Goal: Participate in discussion

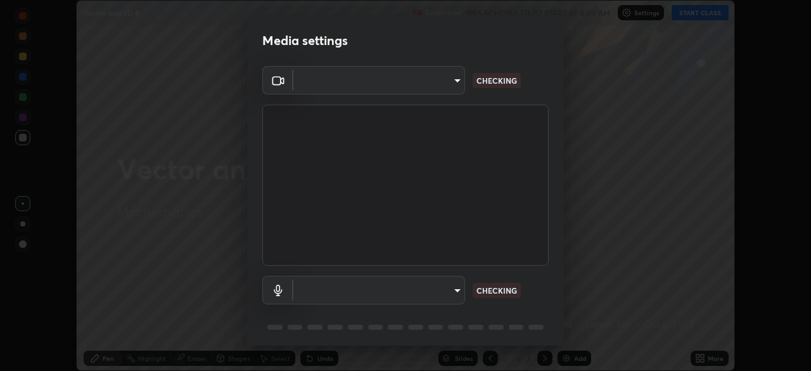
scroll to position [45, 0]
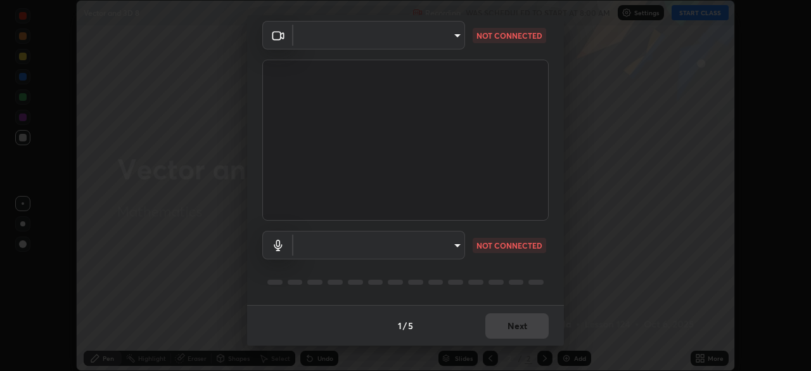
type input "6d46a3bbb121808cbb74c832f71dfccd0f2f4db2e0a8dcefa18edd627fde2ff4"
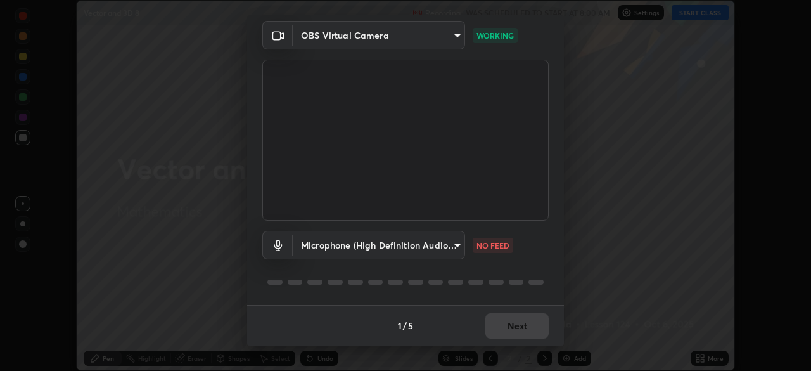
click at [455, 249] on body "Erase all Vector and 3D 8 Recording WAS SCHEDULED TO START AT 8:00 AM Settings …" at bounding box center [405, 185] width 811 height 371
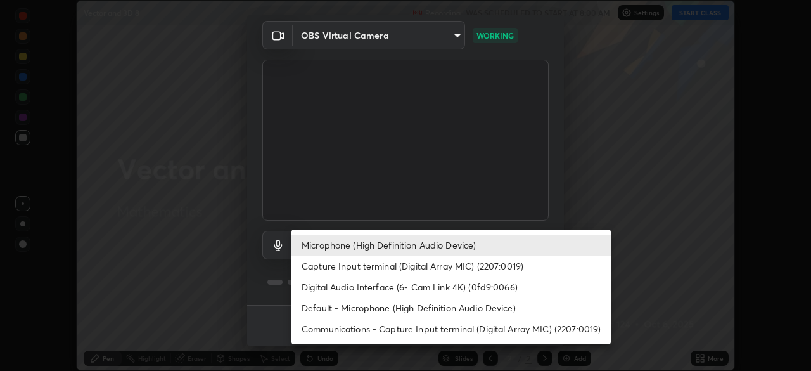
click at [448, 269] on li "Capture Input terminal (Digital Array MIC) (2207:0019)" at bounding box center [451, 265] width 319 height 21
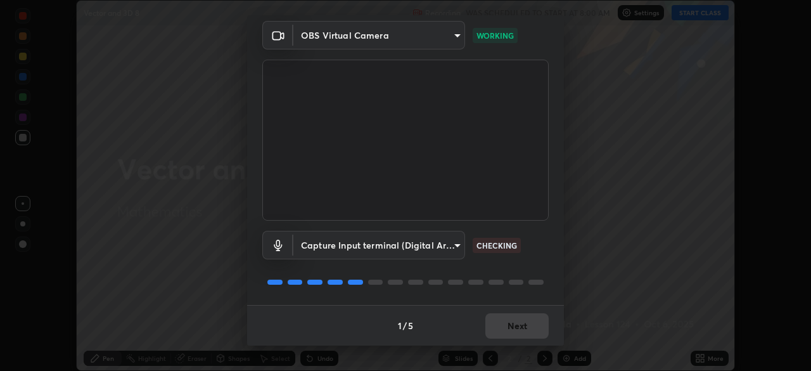
click at [458, 245] on body "Erase all Vector and 3D 8 Recording WAS SCHEDULED TO START AT 8:00 AM Settings …" at bounding box center [405, 185] width 811 height 371
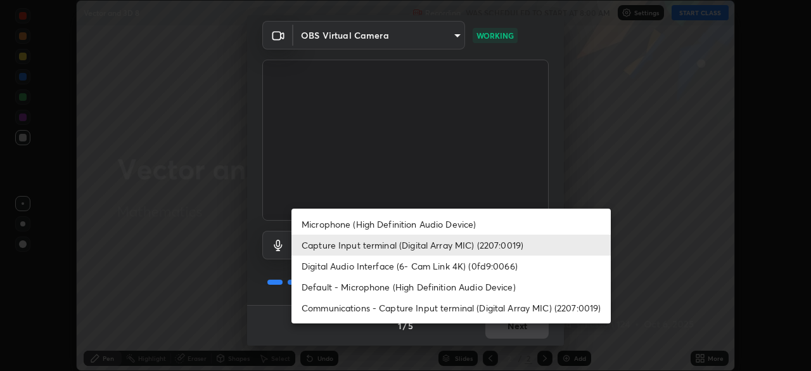
click at [458, 224] on li "Microphone (High Definition Audio Device)" at bounding box center [451, 224] width 319 height 21
type input "542551534069d815422f2d39fde6cbae80a89d9e5025ba2982a8294de1300f8f"
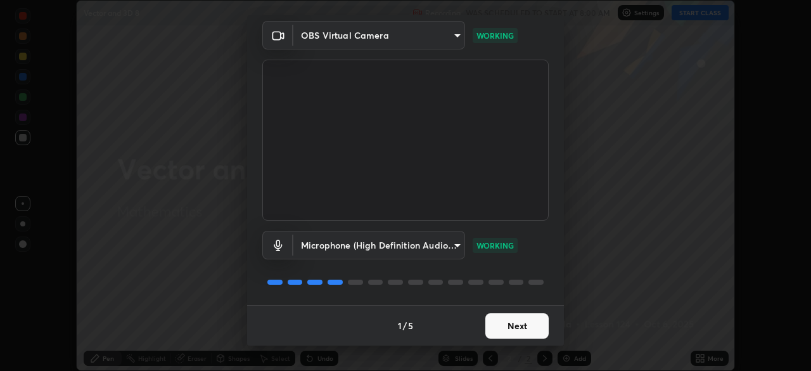
click at [508, 325] on button "Next" at bounding box center [516, 325] width 63 height 25
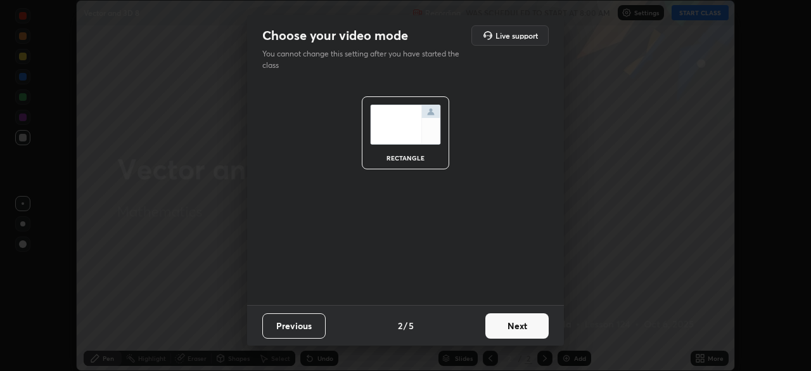
scroll to position [0, 0]
click at [525, 326] on button "Next" at bounding box center [516, 325] width 63 height 25
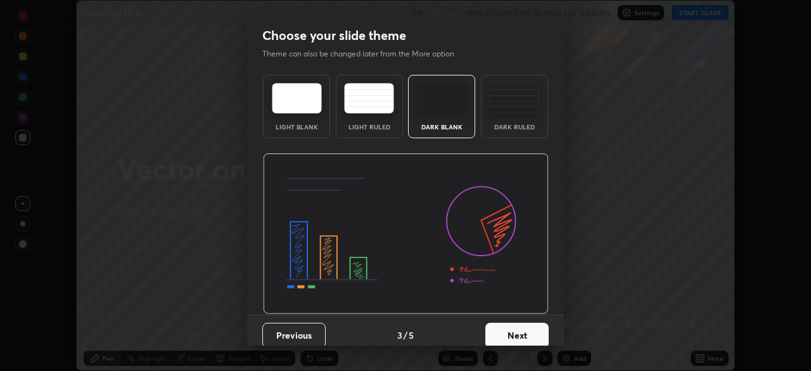
click at [532, 331] on button "Next" at bounding box center [516, 335] width 63 height 25
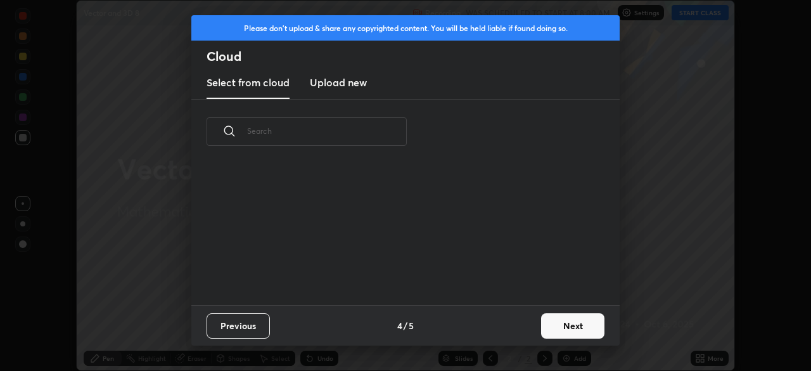
click at [563, 322] on button "Next" at bounding box center [572, 325] width 63 height 25
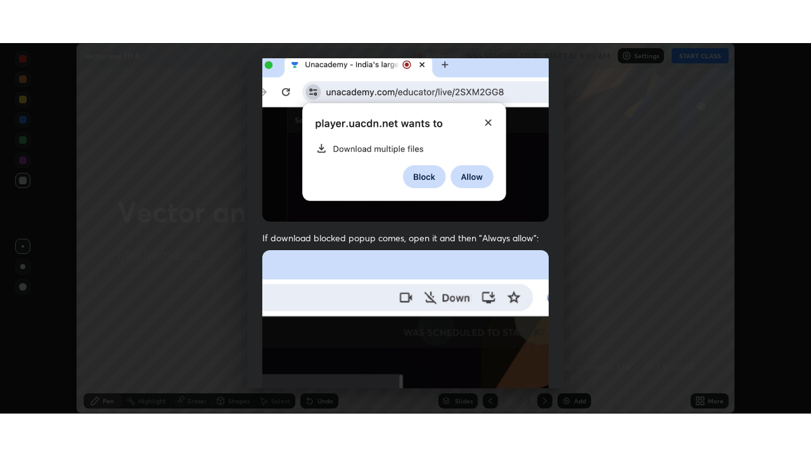
scroll to position [304, 0]
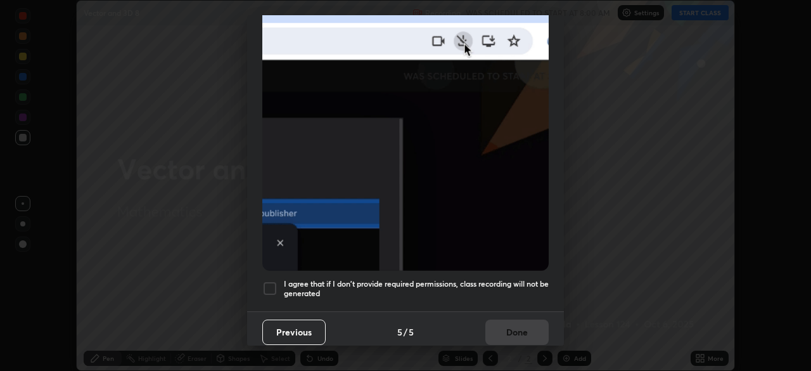
click at [271, 281] on div at bounding box center [269, 288] width 15 height 15
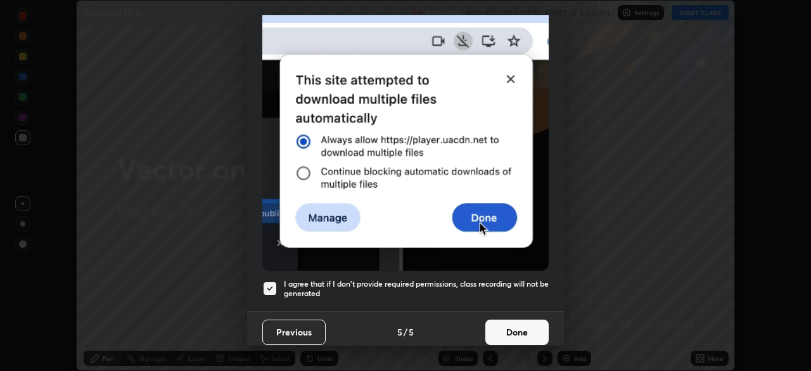
click at [498, 326] on button "Done" at bounding box center [516, 331] width 63 height 25
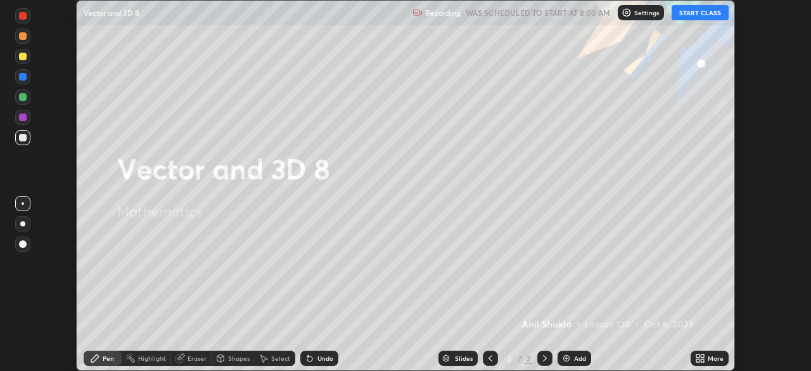
click at [691, 13] on button "START CLASS" at bounding box center [700, 12] width 57 height 15
click at [702, 354] on icon at bounding box center [702, 355] width 3 height 3
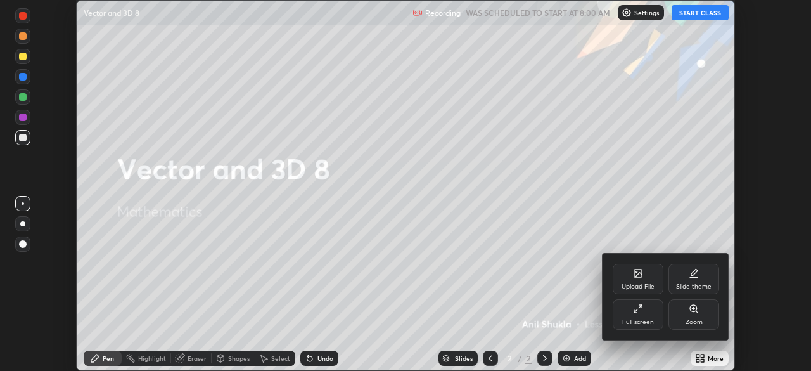
click at [642, 314] on div "Full screen" at bounding box center [638, 314] width 51 height 30
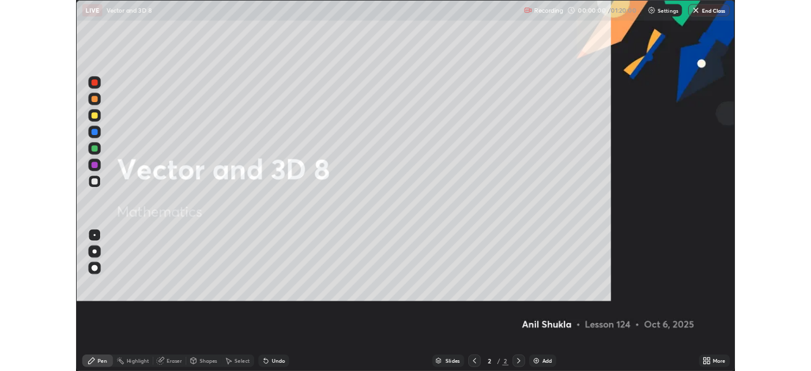
scroll to position [456, 811]
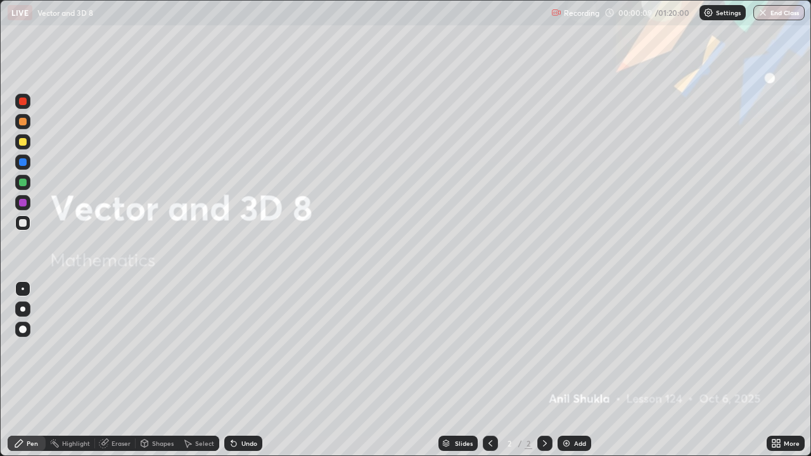
click at [25, 143] on div at bounding box center [23, 142] width 8 height 8
click at [22, 311] on div at bounding box center [22, 309] width 5 height 5
click at [30, 370] on div "Pen" at bounding box center [32, 443] width 11 height 6
click at [22, 309] on div at bounding box center [22, 309] width 5 height 5
click at [543, 370] on icon at bounding box center [545, 444] width 10 height 10
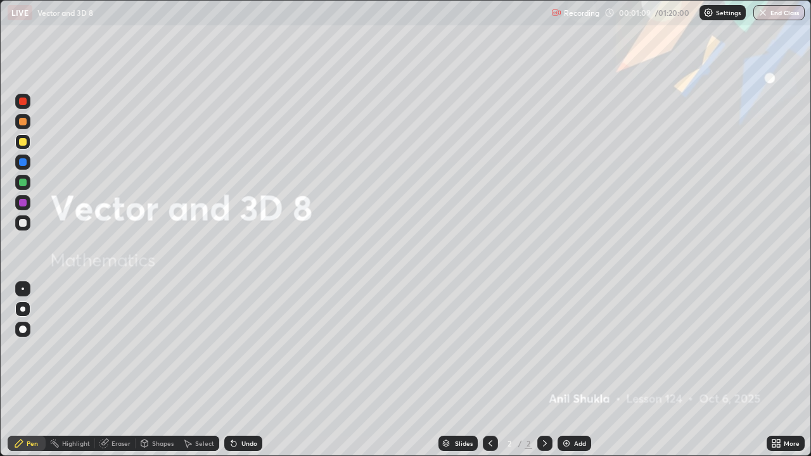
click at [569, 370] on img at bounding box center [567, 444] width 10 height 10
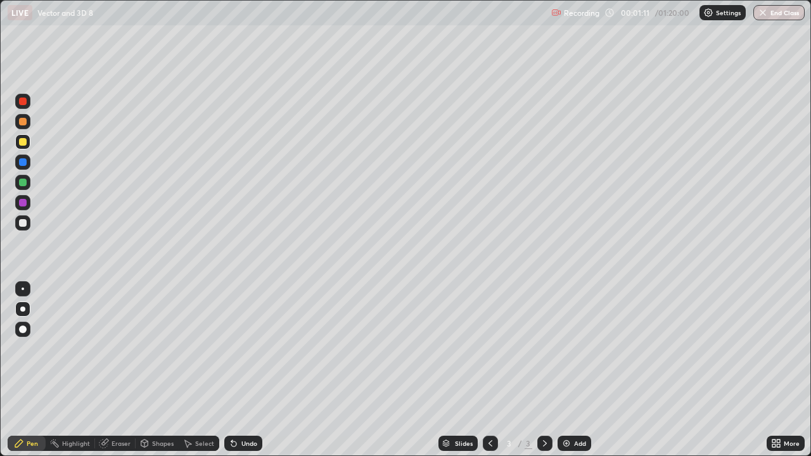
click at [24, 143] on div at bounding box center [23, 142] width 8 height 8
click at [24, 329] on div at bounding box center [23, 330] width 8 height 8
click at [22, 222] on div at bounding box center [23, 223] width 8 height 8
click at [23, 309] on div at bounding box center [22, 309] width 5 height 5
click at [247, 370] on div "Undo" at bounding box center [249, 443] width 16 height 6
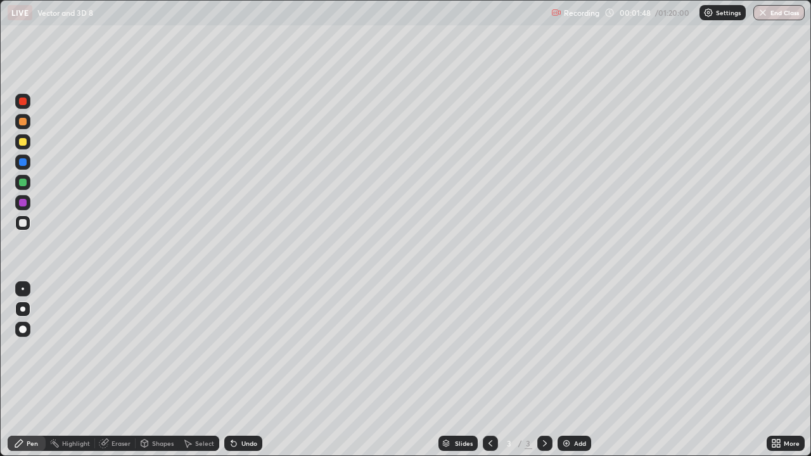
click at [247, 370] on div "Undo" at bounding box center [249, 443] width 16 height 6
click at [20, 183] on div at bounding box center [23, 183] width 8 height 8
click at [245, 370] on div "Undo" at bounding box center [249, 443] width 16 height 6
click at [24, 224] on div at bounding box center [23, 223] width 8 height 8
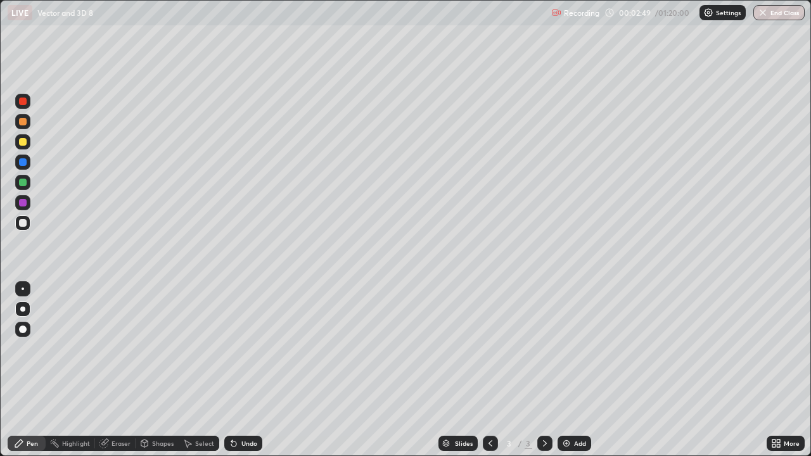
click at [238, 370] on div "Undo" at bounding box center [243, 443] width 38 height 15
click at [246, 370] on div "Undo" at bounding box center [243, 443] width 38 height 15
click at [23, 164] on div at bounding box center [23, 162] width 8 height 8
click at [247, 370] on div "Undo" at bounding box center [249, 443] width 16 height 6
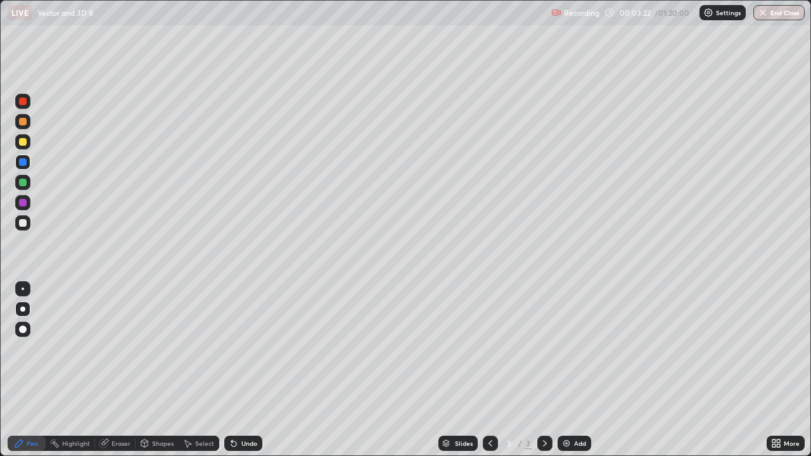
click at [245, 370] on div "Undo" at bounding box center [249, 443] width 16 height 6
click at [246, 370] on div "Undo" at bounding box center [249, 443] width 16 height 6
click at [22, 223] on div at bounding box center [23, 223] width 8 height 8
click at [25, 165] on div at bounding box center [23, 162] width 8 height 8
click at [27, 115] on div at bounding box center [22, 121] width 15 height 15
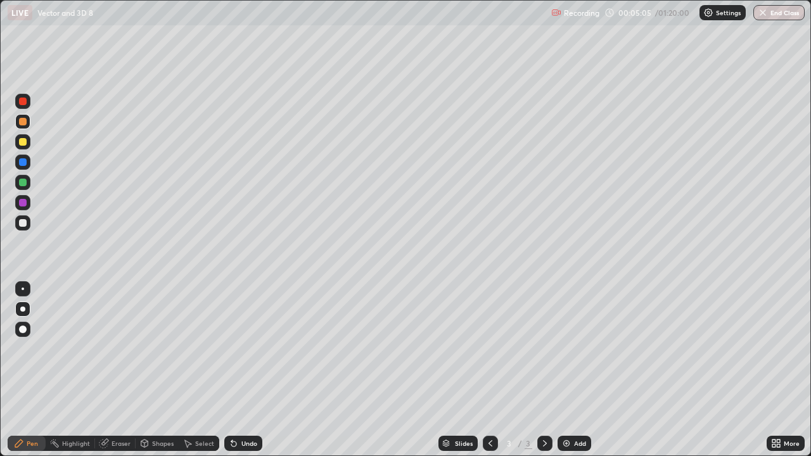
click at [25, 101] on div at bounding box center [23, 102] width 8 height 8
click at [24, 123] on div at bounding box center [23, 122] width 8 height 8
click at [25, 164] on div at bounding box center [23, 162] width 8 height 8
click at [25, 183] on div at bounding box center [23, 183] width 8 height 8
click at [23, 205] on div at bounding box center [23, 203] width 8 height 8
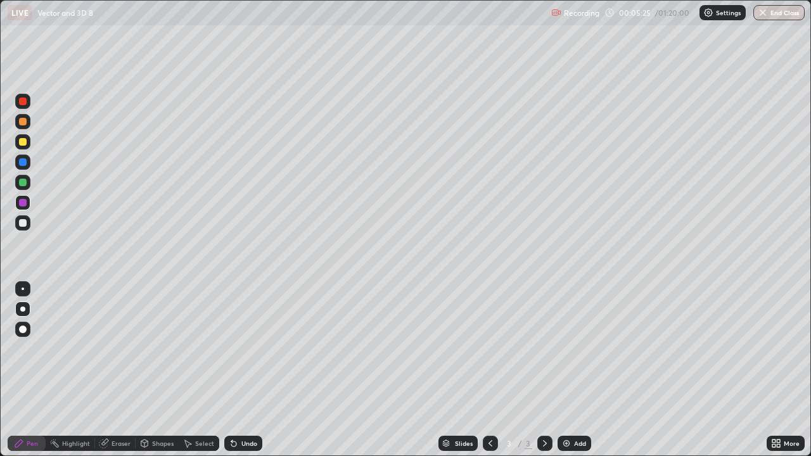
click at [245, 370] on div "Undo" at bounding box center [243, 443] width 38 height 15
click at [25, 223] on div at bounding box center [23, 223] width 8 height 8
click at [23, 183] on div at bounding box center [23, 183] width 8 height 8
click at [24, 224] on div at bounding box center [23, 223] width 8 height 8
click at [22, 183] on div at bounding box center [23, 183] width 8 height 8
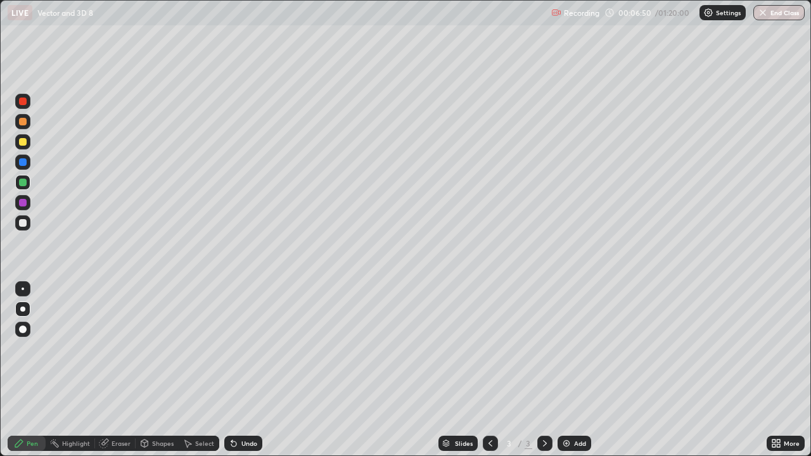
click at [23, 124] on div at bounding box center [23, 122] width 8 height 8
click at [23, 102] on div at bounding box center [23, 102] width 8 height 8
click at [544, 370] on icon at bounding box center [545, 444] width 10 height 10
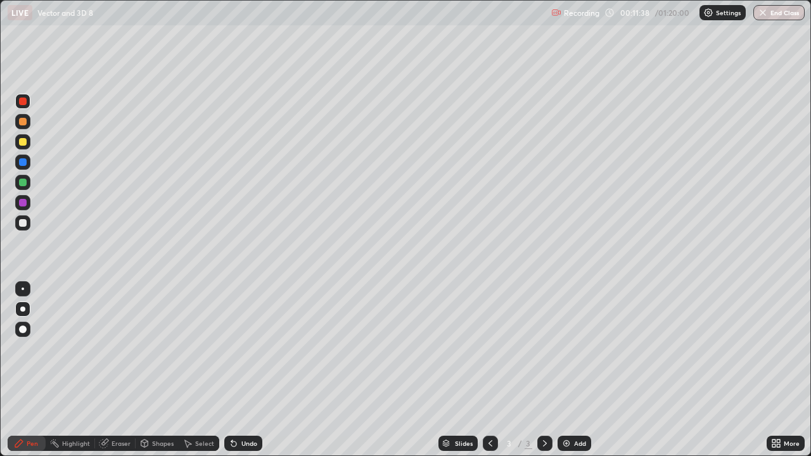
click at [563, 370] on img at bounding box center [567, 444] width 10 height 10
click at [25, 141] on div at bounding box center [23, 142] width 8 height 8
click at [23, 145] on div at bounding box center [23, 142] width 8 height 8
click at [22, 334] on div at bounding box center [22, 329] width 15 height 15
click at [22, 223] on div at bounding box center [23, 223] width 8 height 8
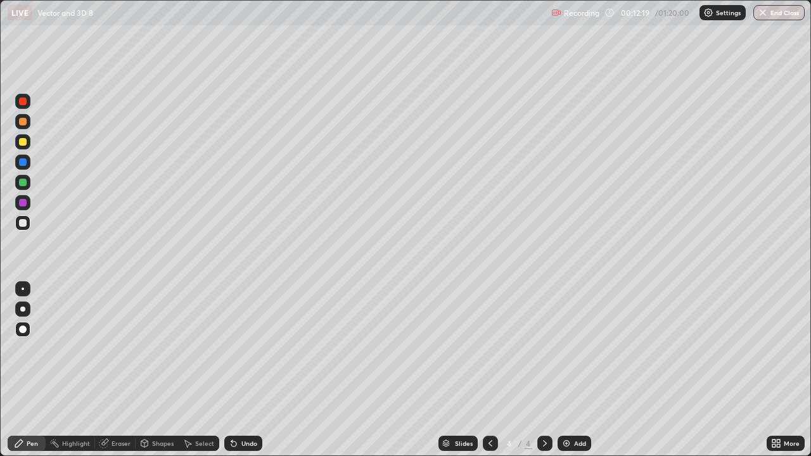
click at [22, 311] on div at bounding box center [22, 309] width 5 height 5
click at [246, 370] on div "Undo" at bounding box center [243, 443] width 38 height 15
click at [23, 183] on div at bounding box center [23, 183] width 8 height 8
click at [23, 164] on div at bounding box center [23, 162] width 8 height 8
click at [23, 228] on div at bounding box center [22, 222] width 15 height 15
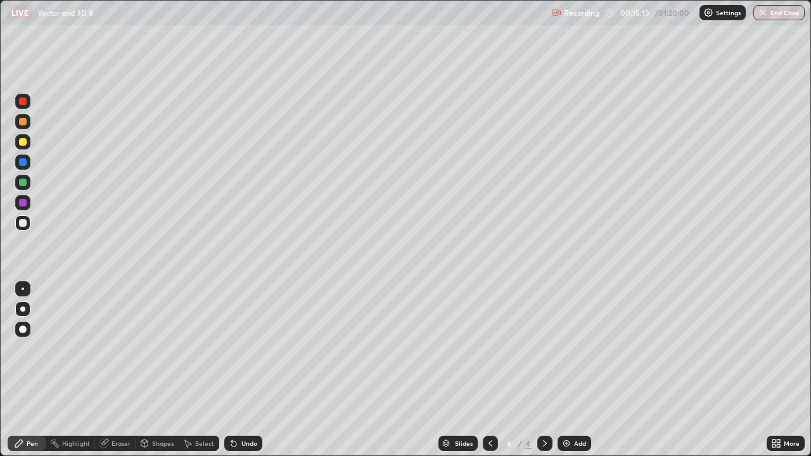
click at [245, 370] on div "Undo" at bounding box center [243, 443] width 38 height 15
click at [243, 370] on div "Undo" at bounding box center [249, 443] width 16 height 6
click at [252, 370] on div "Undo" at bounding box center [249, 443] width 16 height 6
click at [251, 370] on div "Undo" at bounding box center [249, 443] width 16 height 6
click at [250, 370] on div "Undo" at bounding box center [249, 443] width 16 height 6
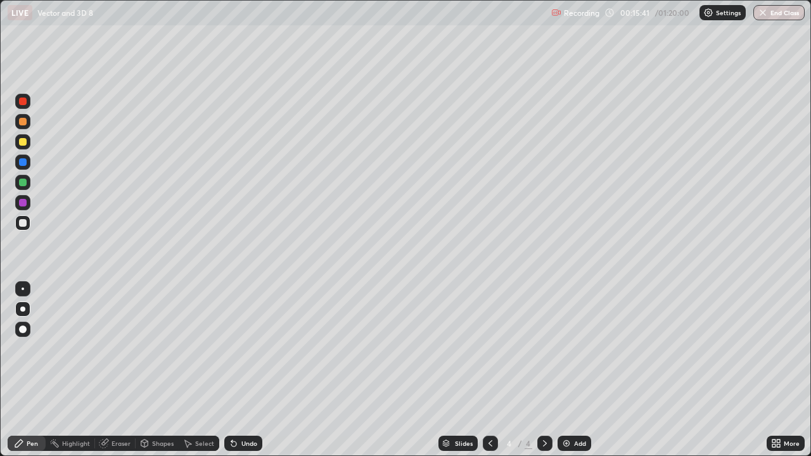
click at [252, 370] on div "Undo" at bounding box center [249, 443] width 16 height 6
click at [252, 370] on div "Undo" at bounding box center [243, 443] width 38 height 15
click at [252, 370] on div "Undo" at bounding box center [249, 443] width 16 height 6
click at [251, 370] on div "Undo" at bounding box center [249, 443] width 16 height 6
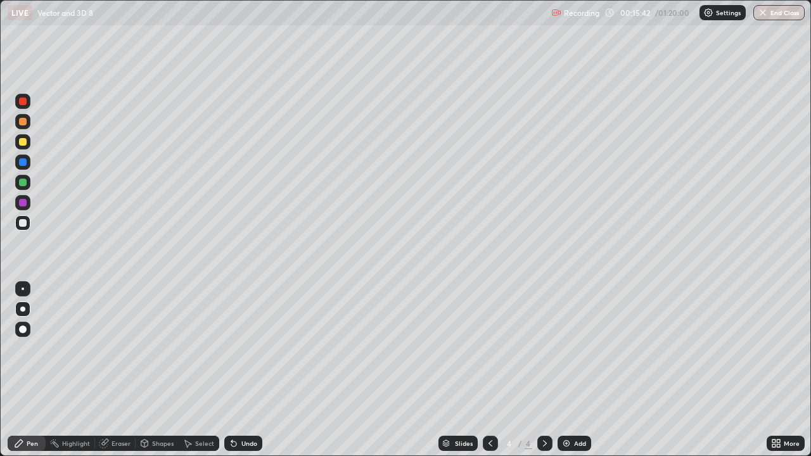
click at [252, 370] on div "Undo" at bounding box center [249, 443] width 16 height 6
click at [254, 370] on div "Undo" at bounding box center [243, 443] width 38 height 15
click at [255, 370] on div "Undo" at bounding box center [243, 443] width 38 height 15
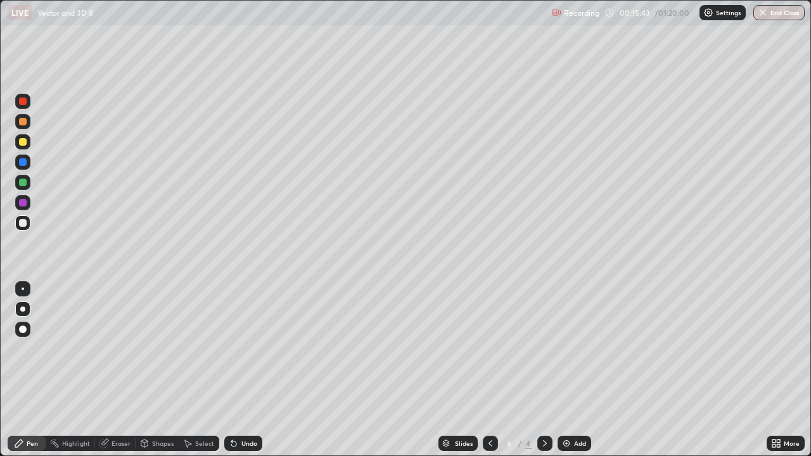
click at [254, 370] on div "Undo" at bounding box center [243, 443] width 38 height 15
click at [26, 163] on div at bounding box center [23, 162] width 8 height 8
click at [24, 182] on div at bounding box center [23, 183] width 8 height 8
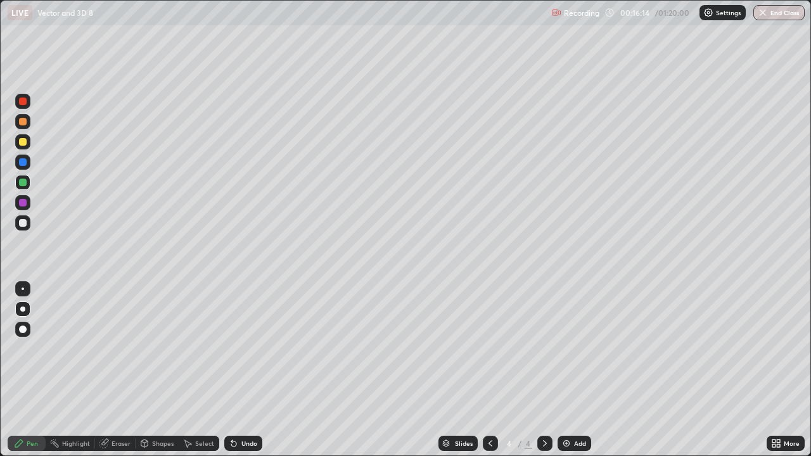
click at [121, 370] on div "Eraser" at bounding box center [121, 443] width 19 height 6
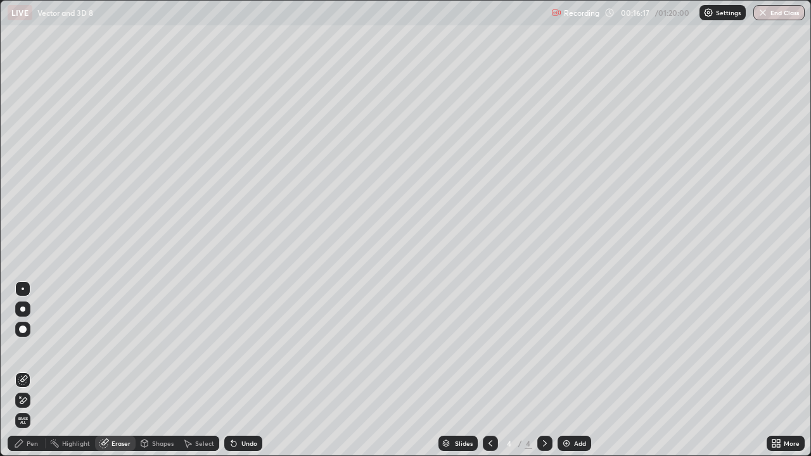
click at [32, 370] on div "Pen" at bounding box center [32, 443] width 11 height 6
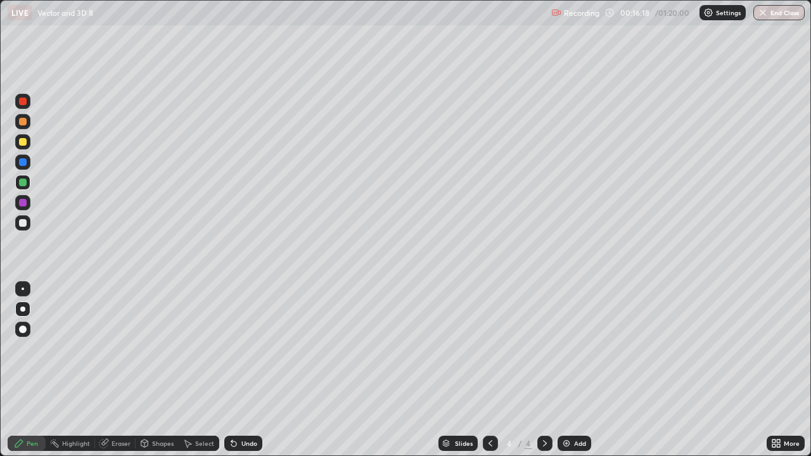
click at [24, 221] on div at bounding box center [23, 223] width 8 height 8
click at [25, 184] on div at bounding box center [23, 183] width 8 height 8
click at [117, 370] on div "Eraser" at bounding box center [121, 443] width 19 height 6
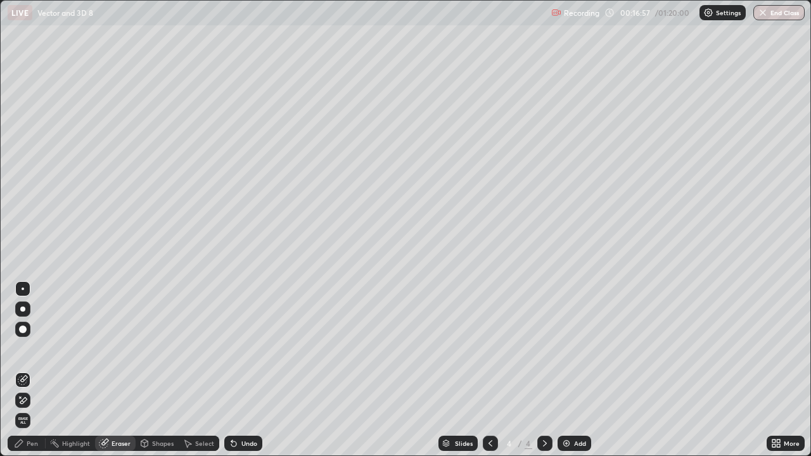
click at [34, 370] on div "Pen" at bounding box center [32, 443] width 11 height 6
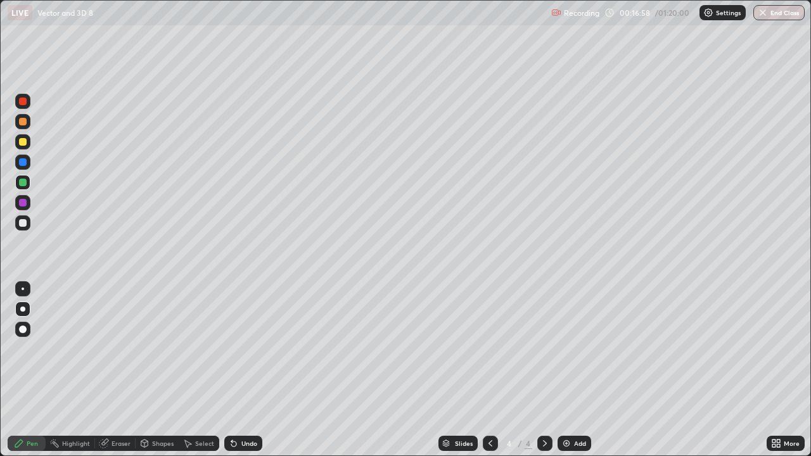
click at [22, 228] on div at bounding box center [22, 222] width 15 height 15
click at [25, 182] on div at bounding box center [23, 183] width 8 height 8
click at [22, 143] on div at bounding box center [23, 142] width 8 height 8
click at [23, 309] on div at bounding box center [22, 309] width 5 height 5
click at [23, 311] on div at bounding box center [22, 309] width 5 height 5
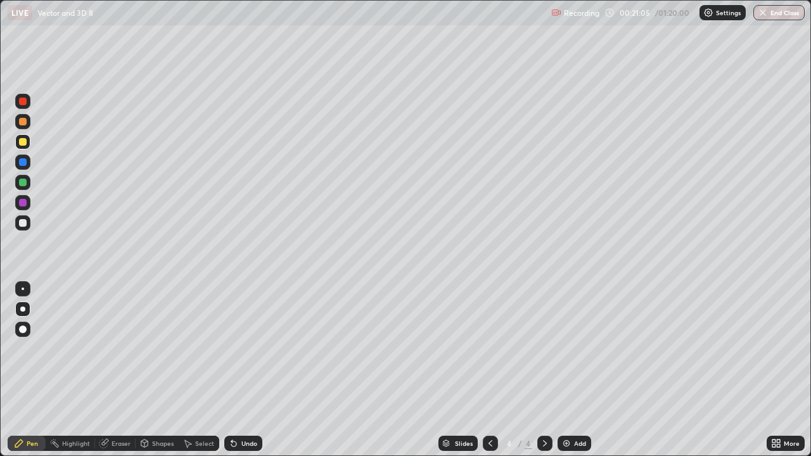
click at [24, 141] on div at bounding box center [23, 142] width 8 height 8
click at [543, 370] on icon at bounding box center [545, 444] width 10 height 10
click at [544, 370] on icon at bounding box center [545, 443] width 4 height 6
click at [569, 370] on img at bounding box center [567, 444] width 10 height 10
click at [23, 144] on div at bounding box center [23, 142] width 8 height 8
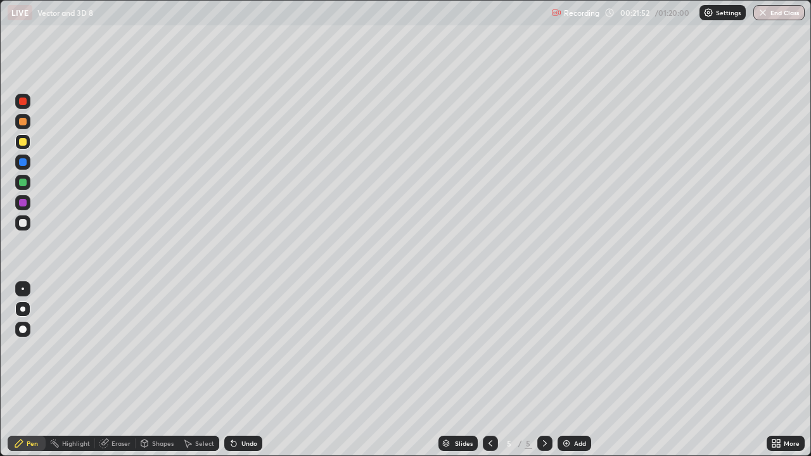
click at [23, 311] on div at bounding box center [22, 309] width 5 height 5
click at [242, 370] on div "Undo" at bounding box center [249, 443] width 16 height 6
click at [243, 370] on div "Undo" at bounding box center [249, 443] width 16 height 6
click at [247, 370] on div "Undo" at bounding box center [243, 443] width 38 height 15
click at [23, 222] on div at bounding box center [23, 223] width 8 height 8
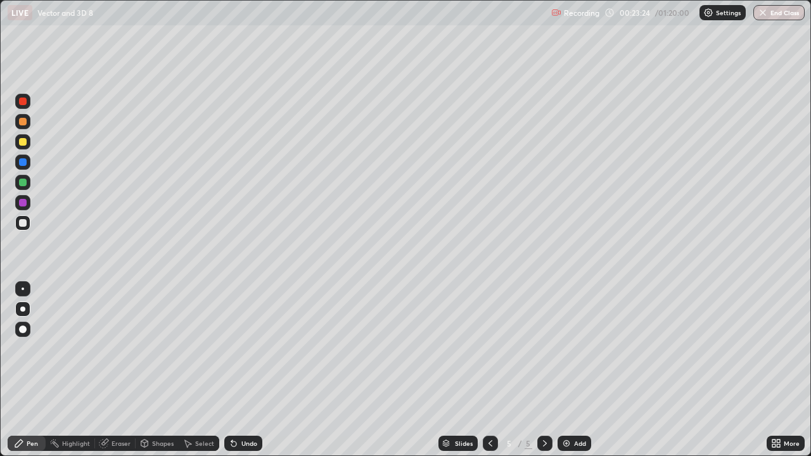
click at [243, 370] on div "Undo" at bounding box center [249, 443] width 16 height 6
click at [25, 181] on div at bounding box center [23, 183] width 8 height 8
click at [245, 370] on div "Undo" at bounding box center [249, 443] width 16 height 6
click at [241, 370] on div "Undo" at bounding box center [249, 443] width 16 height 6
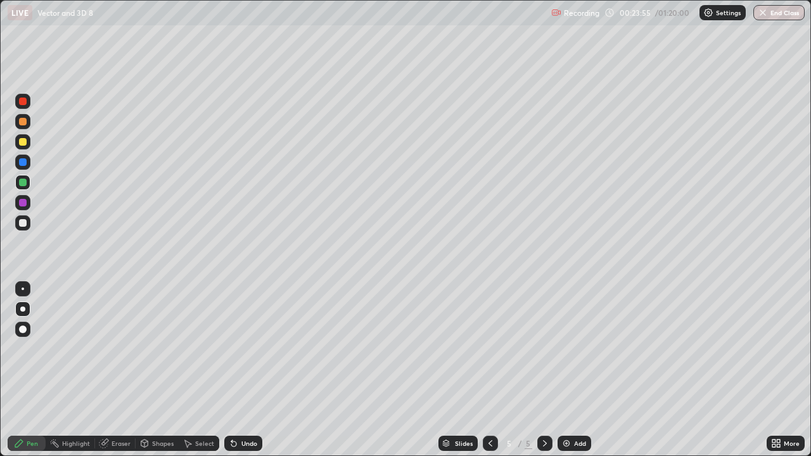
click at [243, 370] on div "Undo" at bounding box center [249, 443] width 16 height 6
click at [244, 370] on div "Undo" at bounding box center [243, 443] width 38 height 15
click at [23, 222] on div at bounding box center [23, 223] width 8 height 8
click at [22, 125] on div at bounding box center [23, 122] width 8 height 8
click at [22, 224] on div at bounding box center [23, 223] width 8 height 8
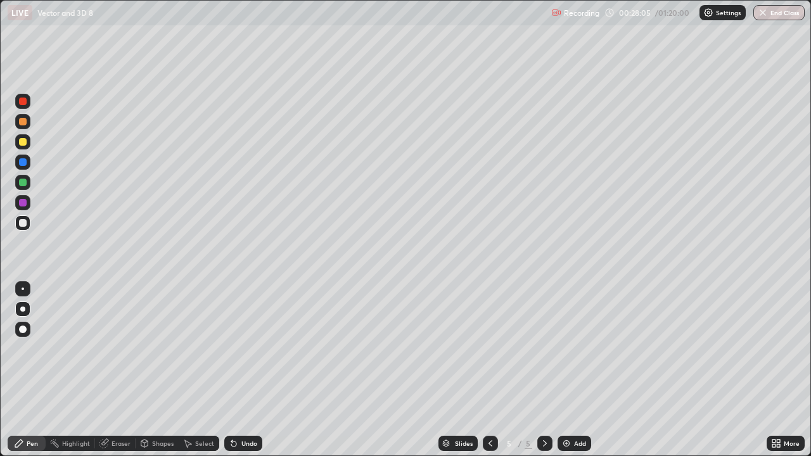
click at [489, 370] on icon at bounding box center [491, 443] width 4 height 6
click at [544, 370] on icon at bounding box center [545, 444] width 10 height 10
click at [24, 143] on div at bounding box center [23, 142] width 8 height 8
click at [22, 309] on div at bounding box center [22, 309] width 5 height 5
click at [542, 370] on icon at bounding box center [545, 444] width 10 height 10
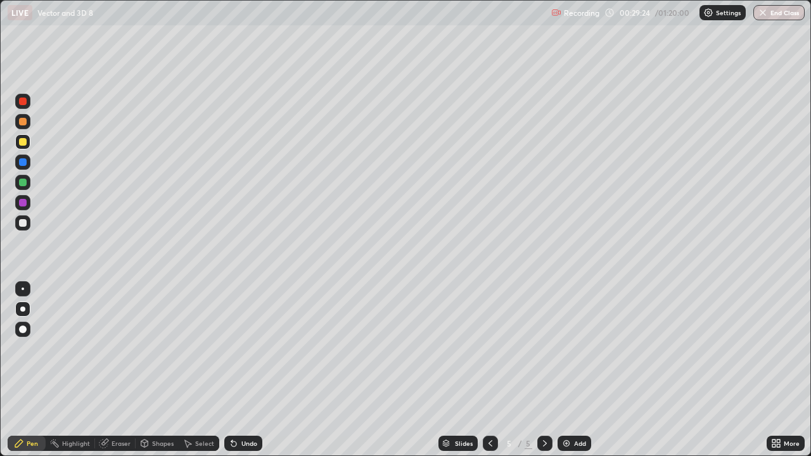
click at [544, 370] on icon at bounding box center [545, 444] width 10 height 10
click at [569, 370] on img at bounding box center [567, 444] width 10 height 10
click at [25, 144] on div at bounding box center [23, 142] width 8 height 8
click at [241, 370] on div "Undo" at bounding box center [249, 443] width 16 height 6
click at [22, 226] on div at bounding box center [23, 223] width 8 height 8
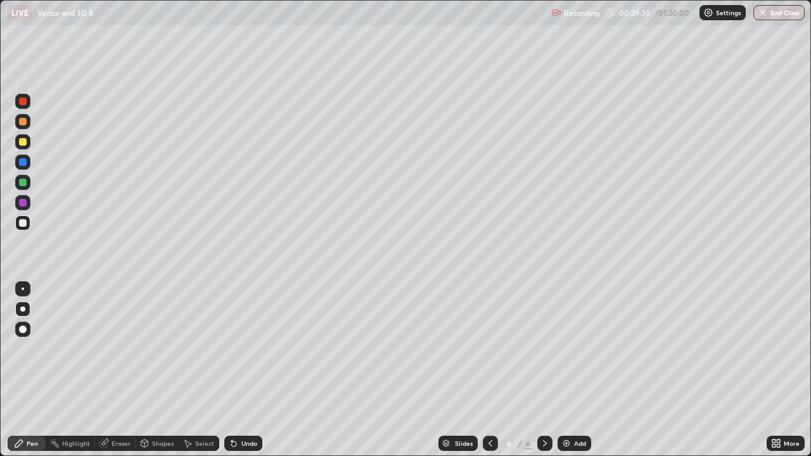
click at [23, 330] on div at bounding box center [23, 330] width 8 height 8
click at [23, 144] on div at bounding box center [23, 142] width 8 height 8
click at [247, 370] on div "Undo" at bounding box center [249, 443] width 16 height 6
click at [253, 370] on div "Undo" at bounding box center [249, 443] width 16 height 6
click at [249, 370] on div "Undo" at bounding box center [249, 443] width 16 height 6
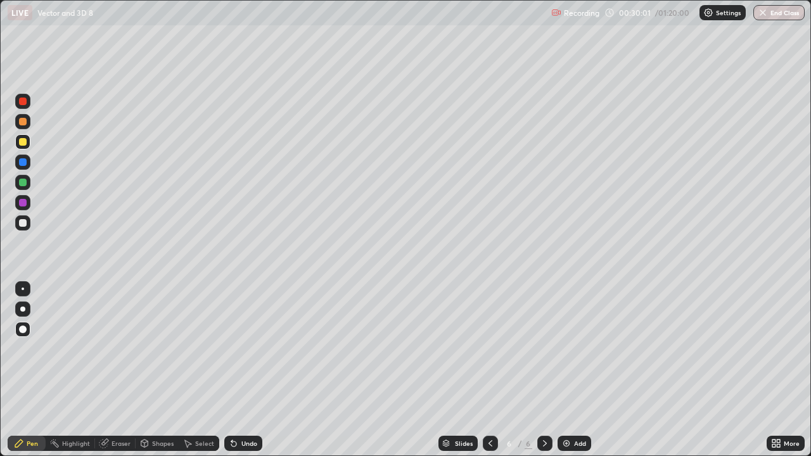
click at [245, 370] on div "Undo" at bounding box center [249, 443] width 16 height 6
click at [238, 370] on div "Undo" at bounding box center [243, 443] width 38 height 15
click at [25, 204] on div at bounding box center [23, 203] width 8 height 8
click at [23, 160] on div at bounding box center [23, 162] width 8 height 8
click at [23, 163] on div at bounding box center [23, 162] width 8 height 8
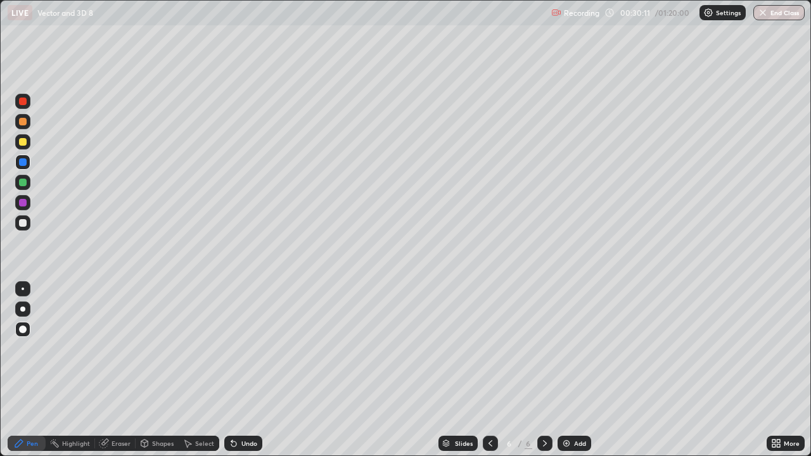
click at [23, 187] on div at bounding box center [22, 182] width 15 height 15
click at [23, 163] on div at bounding box center [23, 162] width 8 height 8
click at [23, 185] on div at bounding box center [23, 183] width 8 height 8
click at [25, 221] on div at bounding box center [23, 223] width 8 height 8
click at [23, 289] on div at bounding box center [23, 289] width 3 height 3
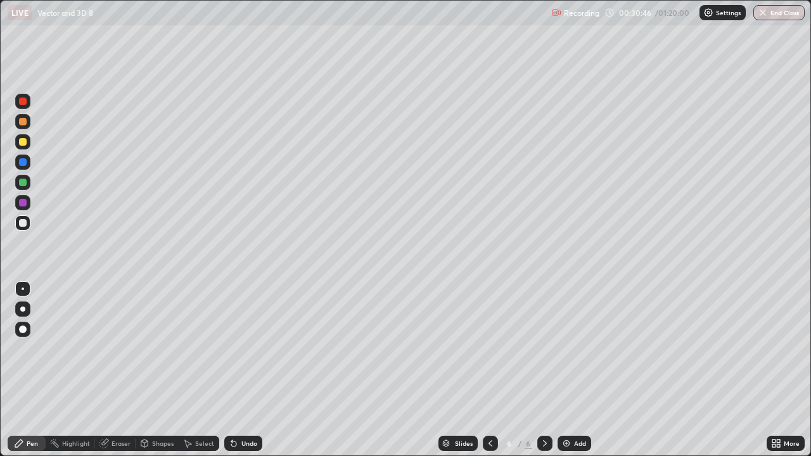
click at [24, 224] on div at bounding box center [23, 223] width 8 height 8
click at [25, 161] on div at bounding box center [23, 162] width 8 height 8
click at [22, 203] on div at bounding box center [23, 203] width 8 height 8
click at [22, 161] on div at bounding box center [23, 162] width 8 height 8
click at [24, 202] on div at bounding box center [23, 203] width 8 height 8
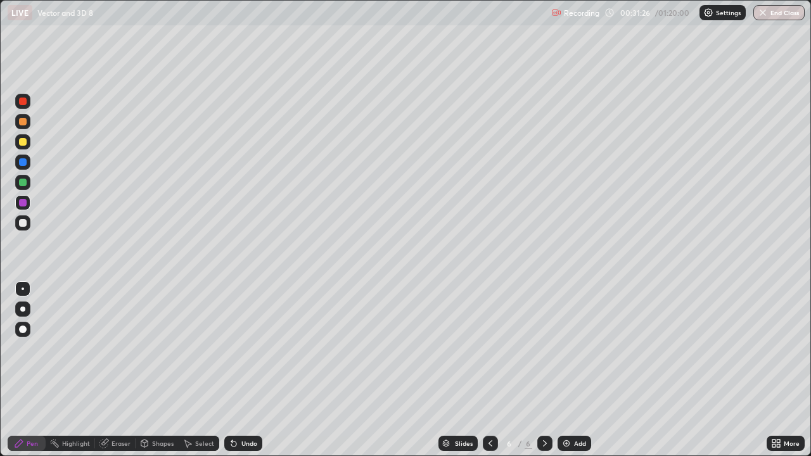
click at [489, 370] on icon at bounding box center [490, 444] width 10 height 10
click at [496, 370] on div at bounding box center [490, 443] width 15 height 15
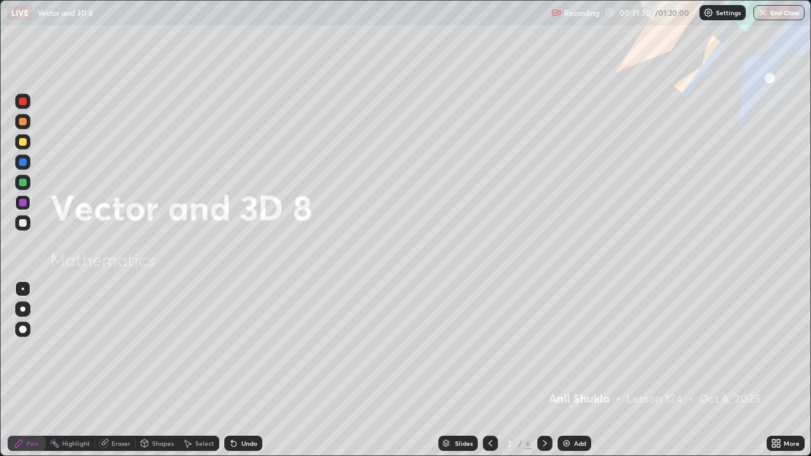
click at [544, 370] on icon at bounding box center [545, 444] width 10 height 10
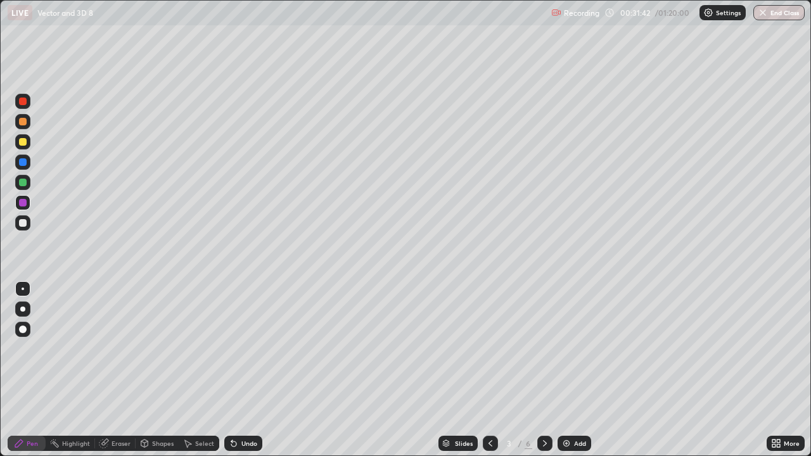
click at [544, 370] on icon at bounding box center [545, 444] width 10 height 10
click at [550, 370] on div at bounding box center [544, 443] width 15 height 15
click at [544, 370] on icon at bounding box center [545, 444] width 10 height 10
click at [23, 122] on div at bounding box center [23, 122] width 8 height 8
click at [23, 162] on div at bounding box center [23, 162] width 8 height 8
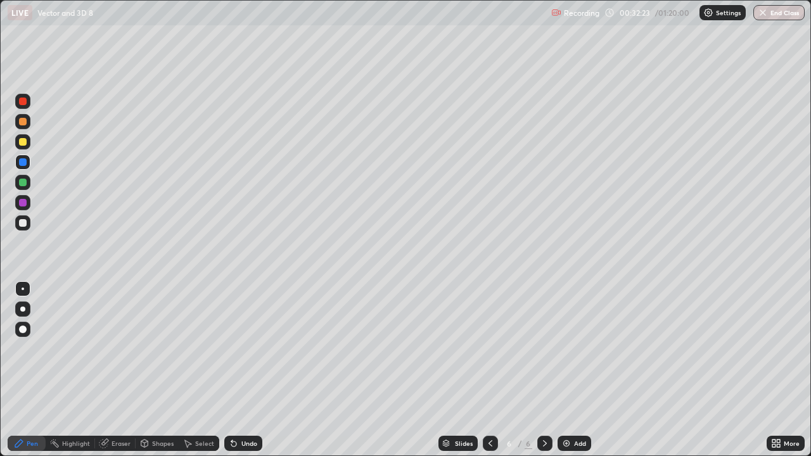
click at [23, 222] on div at bounding box center [23, 223] width 8 height 8
click at [112, 370] on div "Eraser" at bounding box center [121, 443] width 19 height 6
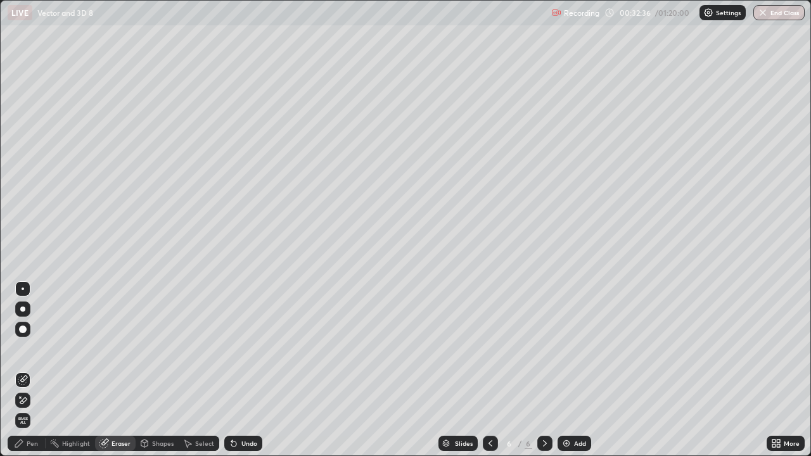
click at [26, 370] on div "Pen" at bounding box center [27, 443] width 38 height 15
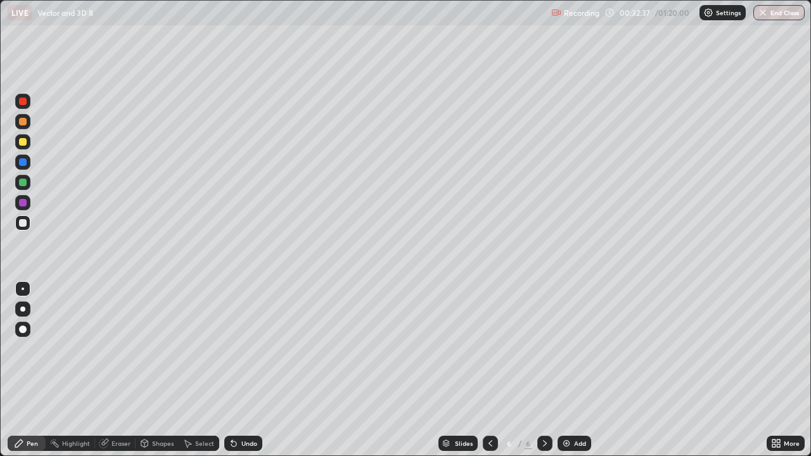
click at [25, 183] on div at bounding box center [23, 183] width 8 height 8
click at [23, 184] on div at bounding box center [23, 183] width 8 height 8
click at [23, 103] on div at bounding box center [23, 102] width 8 height 8
click at [491, 370] on icon at bounding box center [490, 444] width 10 height 10
click at [489, 370] on icon at bounding box center [490, 444] width 10 height 10
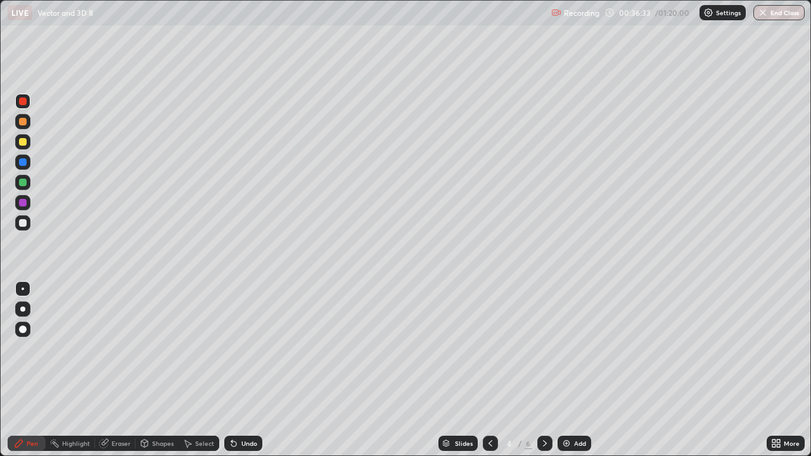
click at [489, 370] on icon at bounding box center [490, 444] width 10 height 10
click at [496, 370] on div at bounding box center [490, 443] width 15 height 15
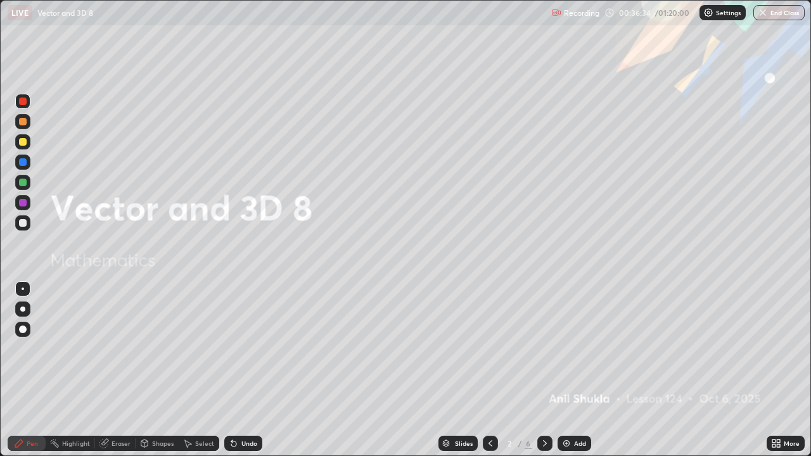
click at [544, 370] on icon at bounding box center [545, 444] width 10 height 10
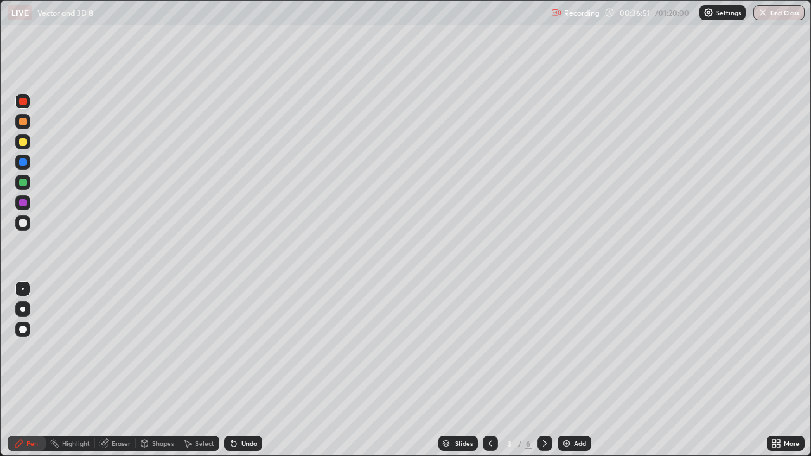
click at [550, 370] on div at bounding box center [544, 443] width 15 height 15
click at [544, 370] on icon at bounding box center [545, 444] width 10 height 10
click at [23, 183] on div at bounding box center [23, 183] width 8 height 8
click at [25, 183] on div at bounding box center [23, 183] width 8 height 8
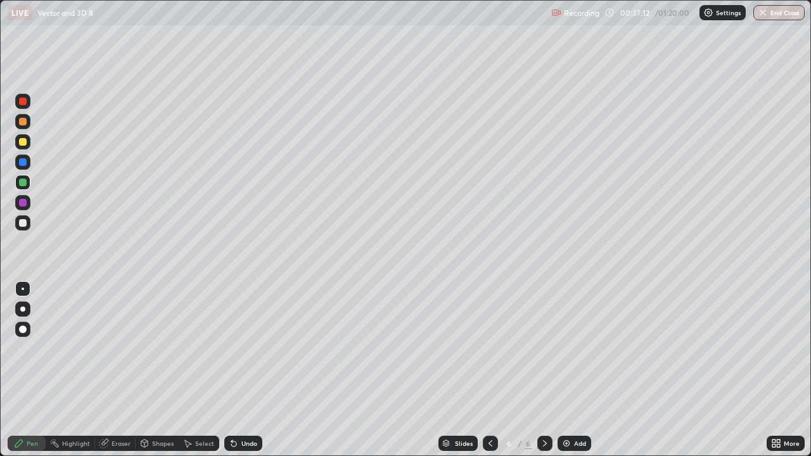
click at [23, 222] on div at bounding box center [23, 223] width 8 height 8
click at [22, 202] on div at bounding box center [23, 203] width 8 height 8
click at [487, 370] on icon at bounding box center [490, 444] width 10 height 10
click at [543, 370] on icon at bounding box center [545, 443] width 4 height 6
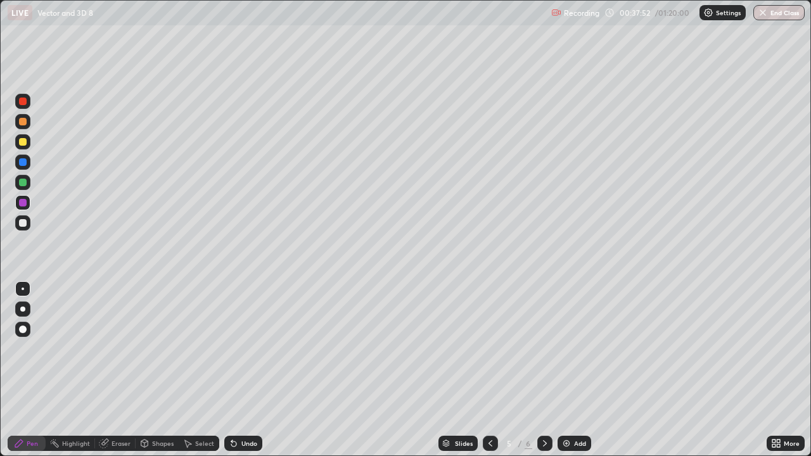
click at [544, 370] on icon at bounding box center [545, 444] width 10 height 10
click at [544, 370] on icon at bounding box center [545, 443] width 4 height 6
click at [25, 164] on div at bounding box center [23, 162] width 8 height 8
click at [245, 370] on div "Undo" at bounding box center [249, 443] width 16 height 6
click at [23, 103] on div at bounding box center [23, 102] width 8 height 8
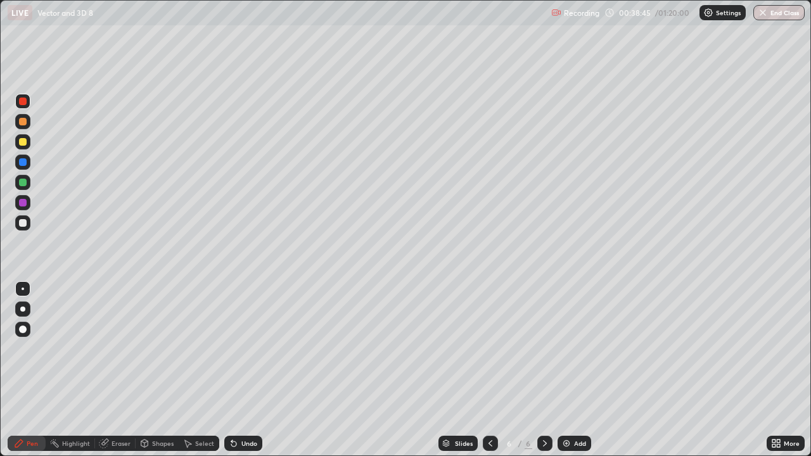
click at [491, 370] on icon at bounding box center [490, 444] width 10 height 10
click at [543, 370] on icon at bounding box center [545, 444] width 10 height 10
click at [546, 370] on icon at bounding box center [545, 444] width 10 height 10
click at [544, 370] on icon at bounding box center [545, 444] width 10 height 10
click at [29, 183] on div at bounding box center [22, 182] width 15 height 15
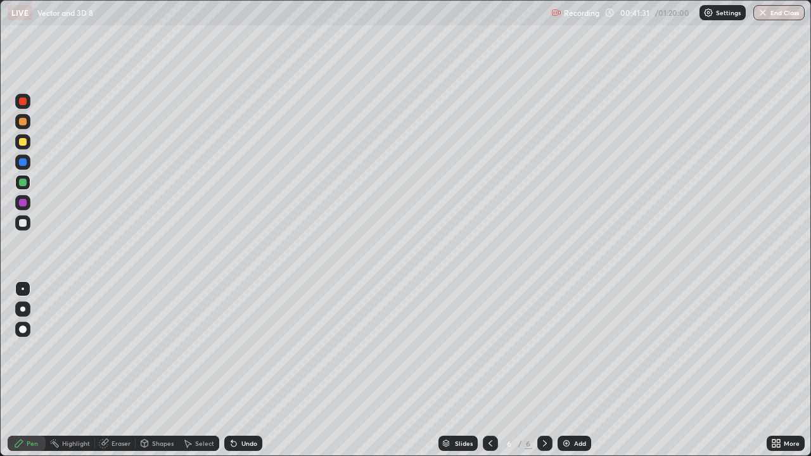
click at [24, 122] on div at bounding box center [23, 122] width 8 height 8
click at [655, 370] on div "Slides 6 / 6 Add" at bounding box center [514, 443] width 505 height 25
click at [26, 143] on div at bounding box center [23, 142] width 8 height 8
click at [21, 309] on div at bounding box center [22, 309] width 5 height 5
click at [543, 370] on icon at bounding box center [545, 444] width 10 height 10
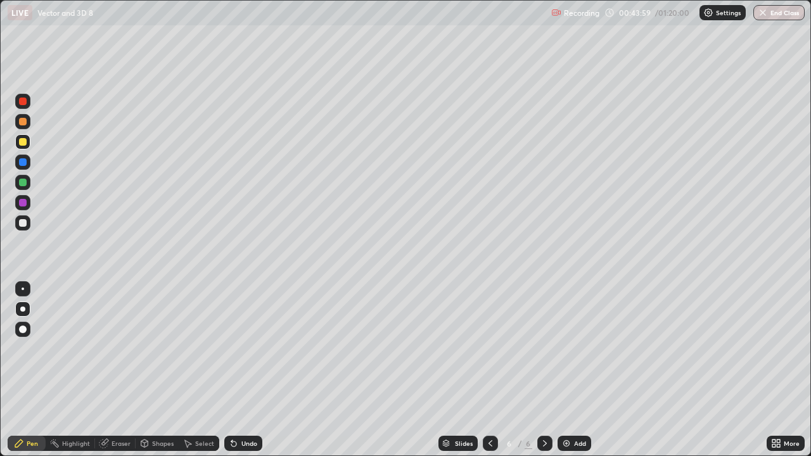
click at [543, 370] on icon at bounding box center [545, 444] width 10 height 10
click at [544, 370] on icon at bounding box center [545, 443] width 4 height 6
click at [572, 370] on div "Add" at bounding box center [575, 443] width 34 height 15
click at [241, 370] on div "Undo" at bounding box center [243, 443] width 38 height 15
click at [22, 222] on div at bounding box center [23, 223] width 8 height 8
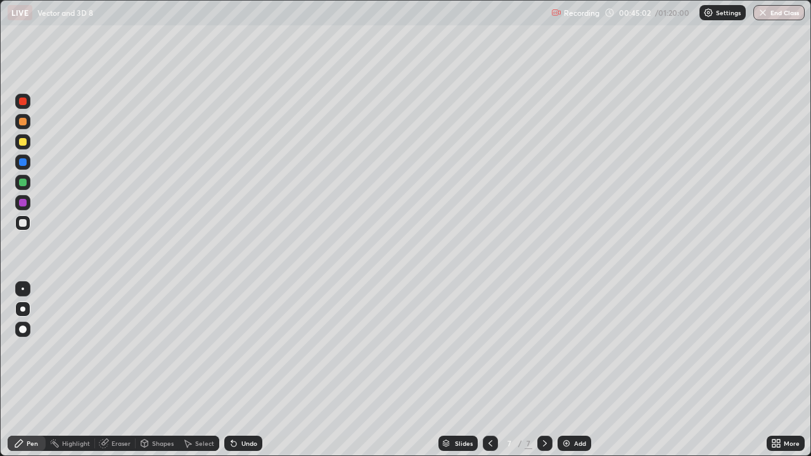
click at [489, 370] on icon at bounding box center [490, 444] width 10 height 10
click at [544, 370] on icon at bounding box center [545, 444] width 10 height 10
click at [488, 370] on icon at bounding box center [490, 444] width 10 height 10
click at [542, 370] on icon at bounding box center [545, 444] width 10 height 10
click at [489, 370] on icon at bounding box center [490, 444] width 10 height 10
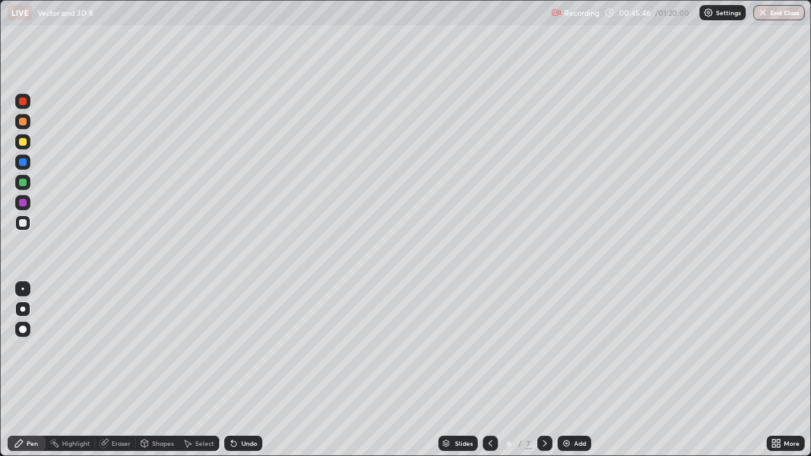
click at [115, 370] on div "Eraser" at bounding box center [121, 443] width 19 height 6
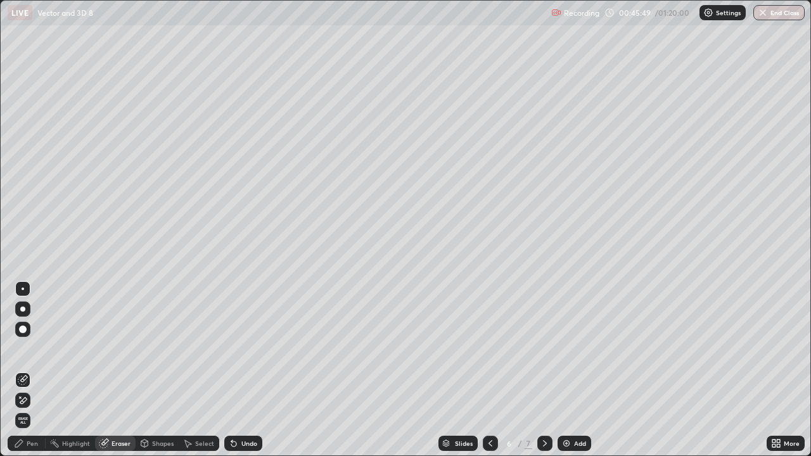
click at [27, 370] on div "Pen" at bounding box center [32, 443] width 11 height 6
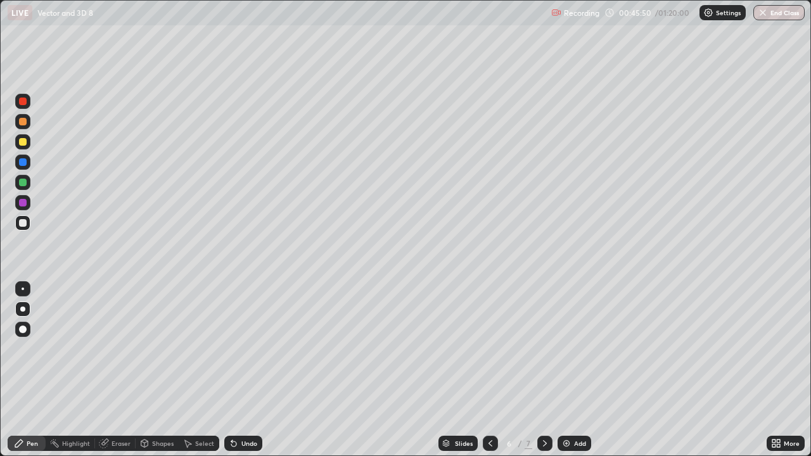
click at [23, 164] on div at bounding box center [23, 162] width 8 height 8
click at [544, 370] on icon at bounding box center [545, 444] width 10 height 10
click at [24, 222] on div at bounding box center [23, 223] width 8 height 8
click at [24, 140] on div at bounding box center [23, 142] width 8 height 8
click at [23, 222] on div at bounding box center [23, 223] width 8 height 8
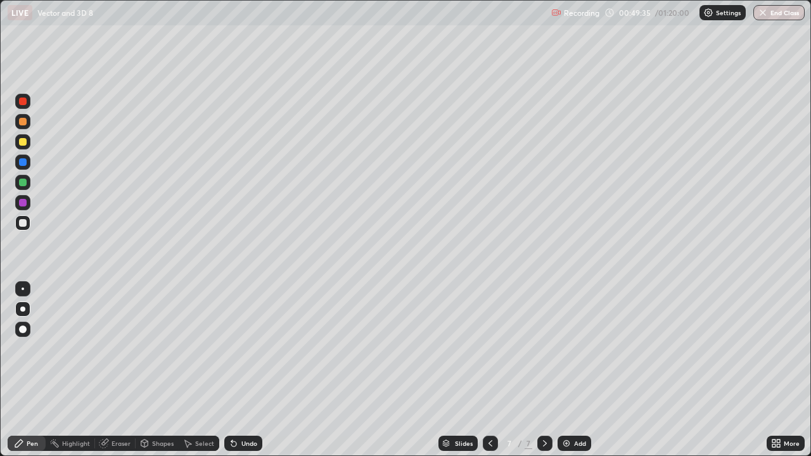
click at [249, 370] on div "Undo" at bounding box center [249, 443] width 16 height 6
click at [249, 370] on div "Undo" at bounding box center [243, 443] width 38 height 15
click at [247, 370] on div "Undo" at bounding box center [249, 443] width 16 height 6
click at [245, 370] on div "Undo" at bounding box center [243, 443] width 38 height 15
click at [243, 370] on div "Undo" at bounding box center [243, 443] width 38 height 15
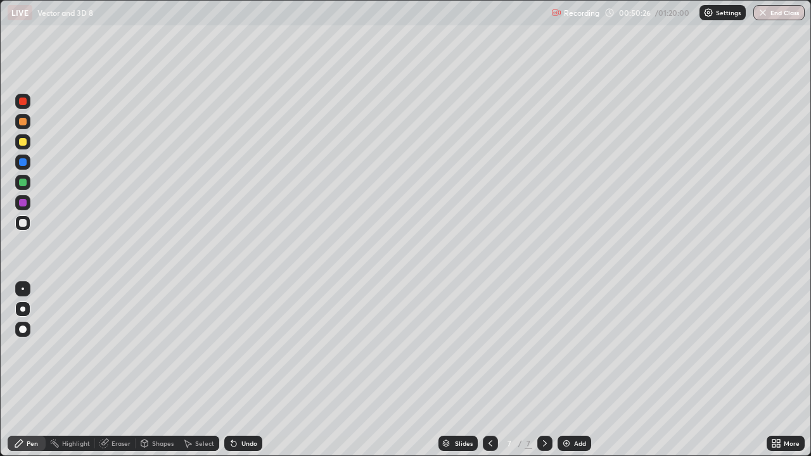
click at [489, 370] on icon at bounding box center [490, 444] width 10 height 10
click at [542, 370] on icon at bounding box center [545, 444] width 10 height 10
click at [23, 184] on div at bounding box center [23, 183] width 8 height 8
click at [24, 224] on div at bounding box center [23, 223] width 8 height 8
click at [25, 141] on div at bounding box center [23, 142] width 8 height 8
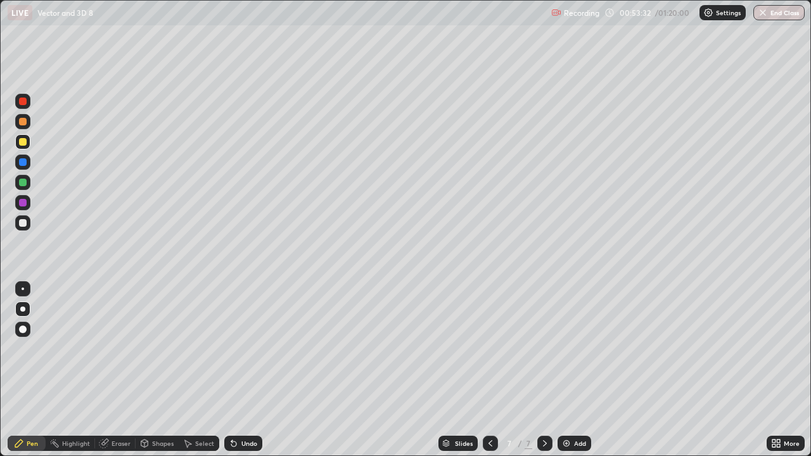
click at [544, 370] on icon at bounding box center [545, 444] width 10 height 10
click at [542, 370] on icon at bounding box center [545, 444] width 10 height 10
click at [563, 370] on img at bounding box center [567, 444] width 10 height 10
click at [487, 370] on icon at bounding box center [490, 444] width 10 height 10
click at [544, 370] on icon at bounding box center [545, 444] width 10 height 10
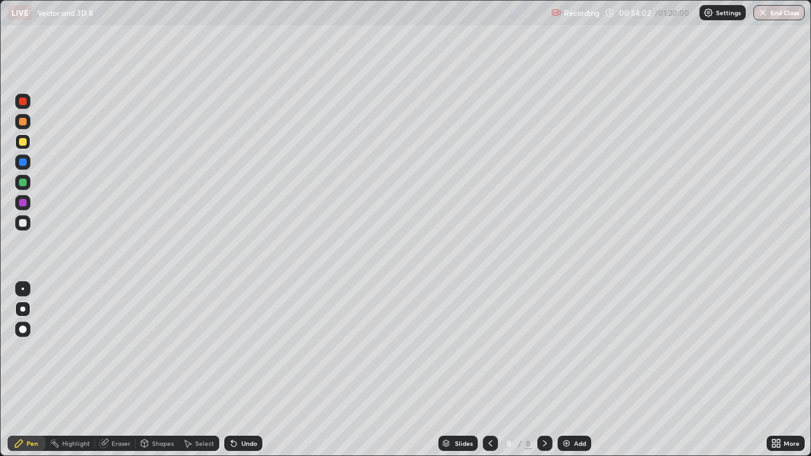
click at [238, 370] on div "Undo" at bounding box center [243, 443] width 38 height 15
click at [23, 224] on div at bounding box center [23, 223] width 8 height 8
click at [489, 370] on icon at bounding box center [490, 444] width 10 height 10
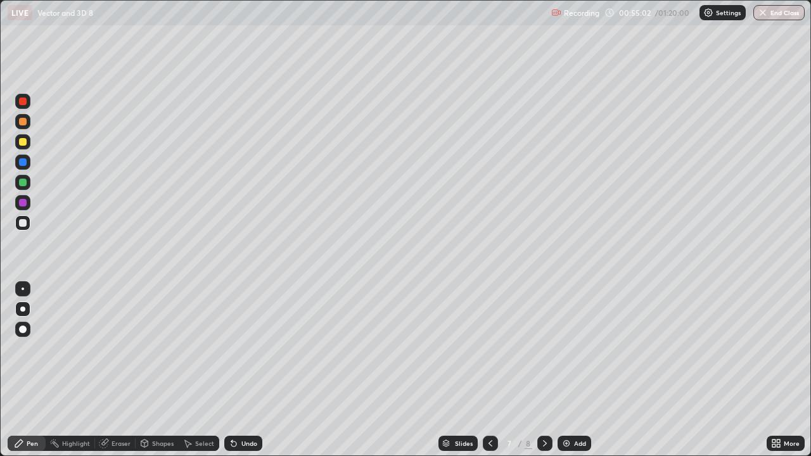
click at [491, 370] on icon at bounding box center [490, 444] width 10 height 10
click at [545, 370] on icon at bounding box center [545, 444] width 10 height 10
click at [544, 370] on icon at bounding box center [545, 444] width 10 height 10
click at [250, 370] on div "Undo" at bounding box center [249, 443] width 16 height 6
click at [247, 370] on div "Undo" at bounding box center [243, 443] width 38 height 15
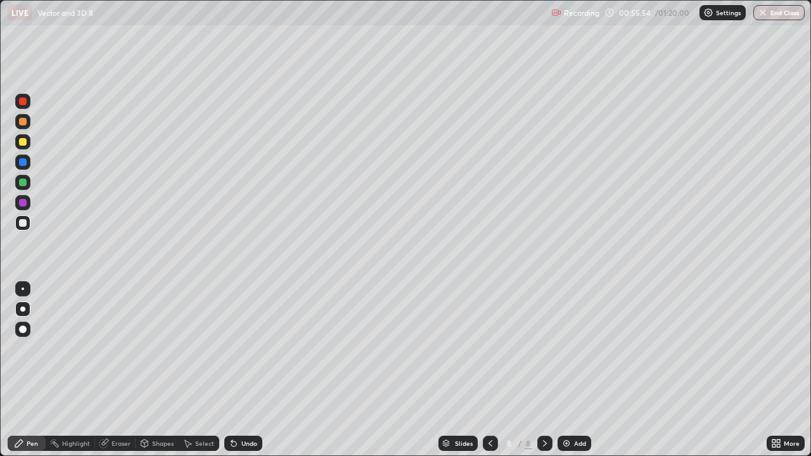
click at [246, 370] on div "Undo" at bounding box center [243, 443] width 38 height 15
click at [243, 370] on div "Undo" at bounding box center [249, 443] width 16 height 6
click at [22, 163] on div at bounding box center [23, 162] width 8 height 8
click at [25, 183] on div at bounding box center [23, 183] width 8 height 8
click at [252, 370] on div "Undo" at bounding box center [249, 443] width 16 height 6
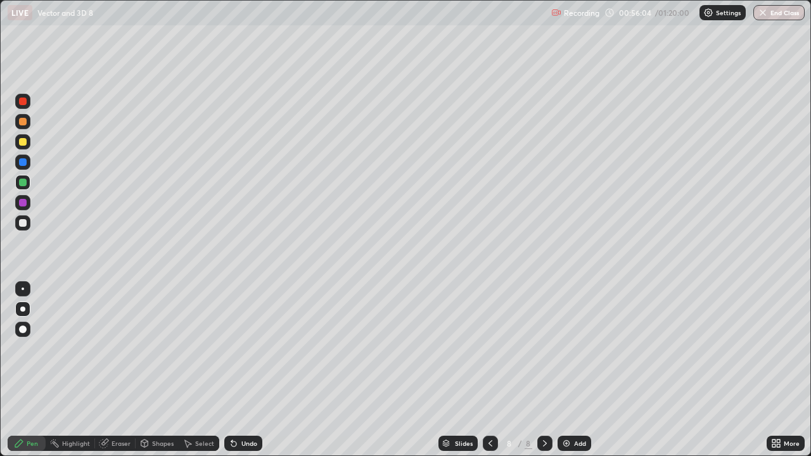
click at [250, 370] on div "Undo" at bounding box center [249, 443] width 16 height 6
click at [23, 224] on div at bounding box center [23, 223] width 8 height 8
click at [22, 143] on div at bounding box center [23, 142] width 8 height 8
click at [489, 370] on icon at bounding box center [490, 444] width 10 height 10
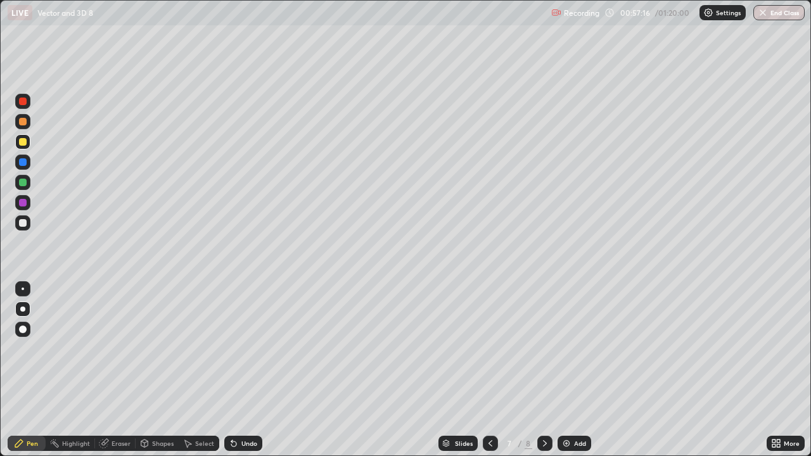
click at [543, 370] on icon at bounding box center [545, 444] width 10 height 10
click at [248, 370] on div "Undo" at bounding box center [249, 443] width 16 height 6
click at [244, 370] on div "Undo" at bounding box center [249, 443] width 16 height 6
click at [245, 370] on div "Undo" at bounding box center [249, 443] width 16 height 6
click at [248, 370] on div "Undo" at bounding box center [249, 443] width 16 height 6
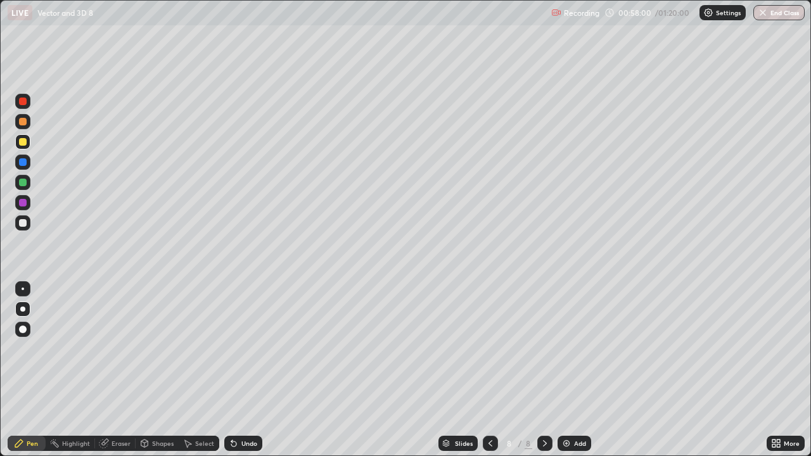
click at [246, 370] on div "Undo" at bounding box center [249, 443] width 16 height 6
click at [250, 370] on div "Undo" at bounding box center [249, 443] width 16 height 6
click at [248, 370] on div "Undo" at bounding box center [249, 443] width 16 height 6
click at [203, 370] on div "Select" at bounding box center [204, 443] width 19 height 6
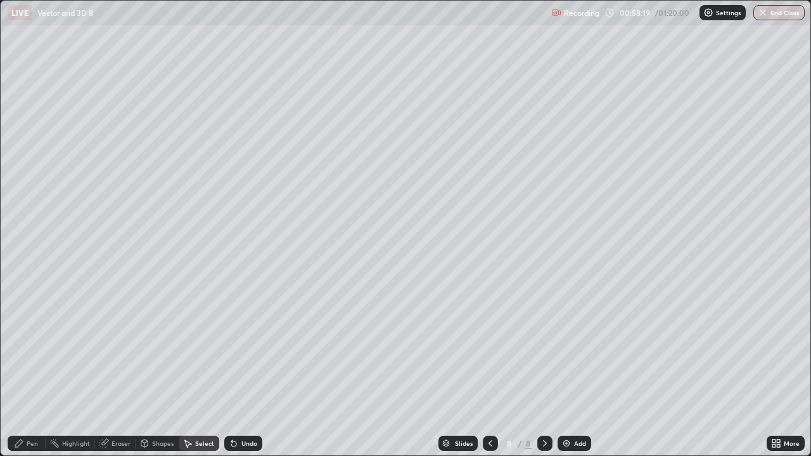
click at [235, 370] on icon at bounding box center [233, 444] width 5 height 5
click at [116, 370] on div "Eraser" at bounding box center [121, 443] width 19 height 6
click at [194, 370] on div "Select" at bounding box center [199, 443] width 41 height 15
click at [424, 277] on div "0 ° Undo Copy Duplicate Duplicate to new slide Delete" at bounding box center [406, 228] width 810 height 455
click at [34, 370] on div "Pen" at bounding box center [27, 443] width 38 height 15
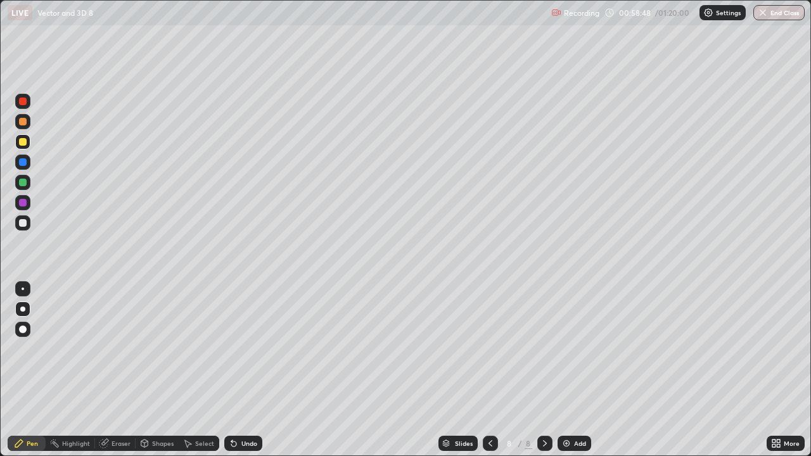
click at [122, 370] on div "Eraser" at bounding box center [121, 443] width 19 height 6
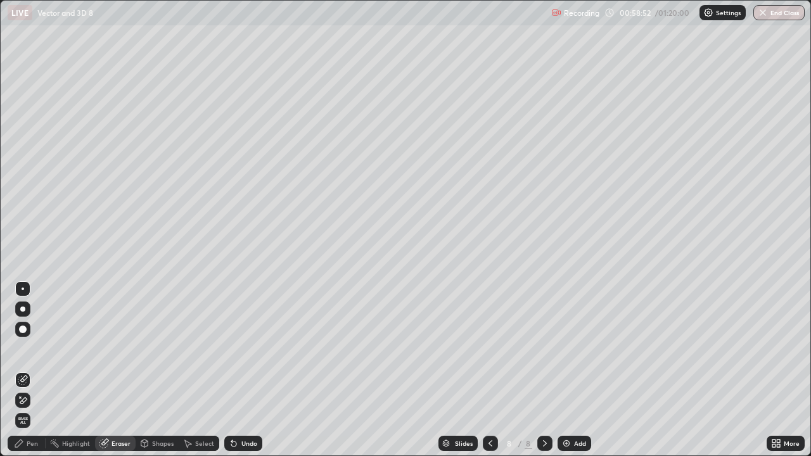
click at [34, 370] on div "Pen" at bounding box center [32, 443] width 11 height 6
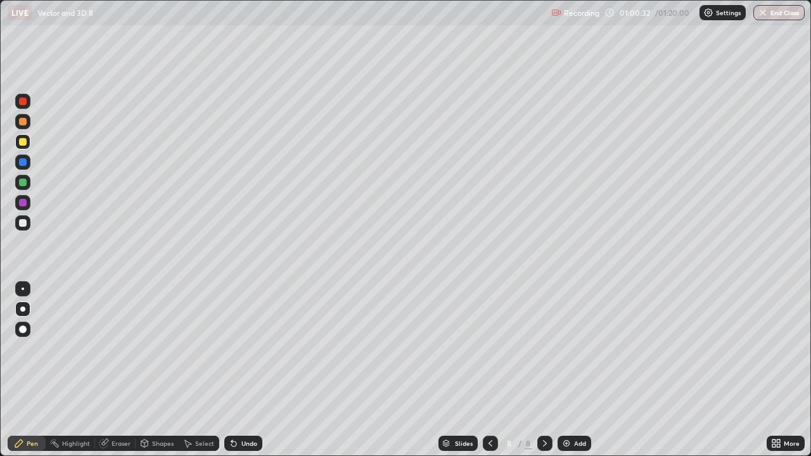
click at [120, 370] on div "Eraser" at bounding box center [121, 443] width 19 height 6
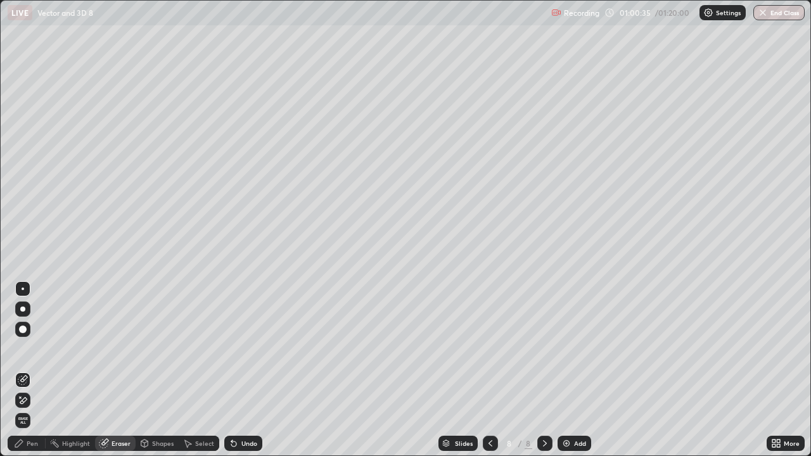
click at [35, 370] on div "Pen" at bounding box center [32, 443] width 11 height 6
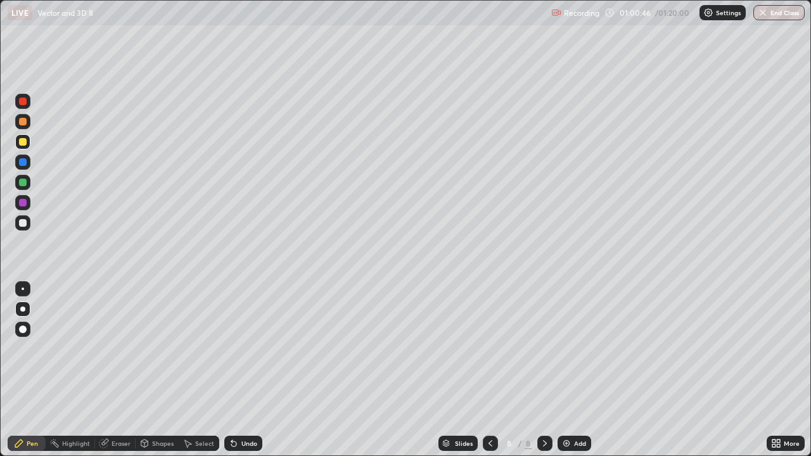
click at [23, 183] on div at bounding box center [23, 183] width 8 height 8
click at [23, 205] on div at bounding box center [23, 203] width 8 height 8
click at [241, 370] on div "Undo" at bounding box center [249, 443] width 16 height 6
click at [243, 370] on div "Undo" at bounding box center [249, 443] width 16 height 6
click at [244, 370] on div "Undo" at bounding box center [249, 443] width 16 height 6
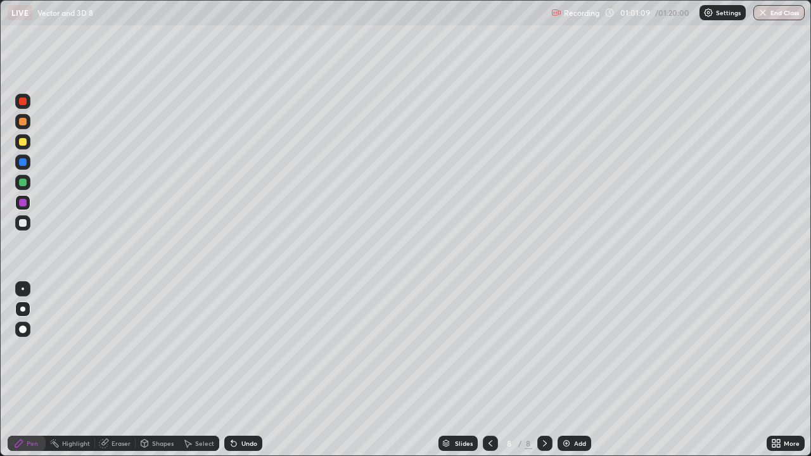
click at [247, 370] on div "Undo" at bounding box center [249, 443] width 16 height 6
click at [247, 370] on div "Undo" at bounding box center [243, 443] width 38 height 15
click at [251, 370] on div "Undo" at bounding box center [243, 443] width 38 height 15
click at [249, 370] on div "Undo" at bounding box center [243, 443] width 38 height 15
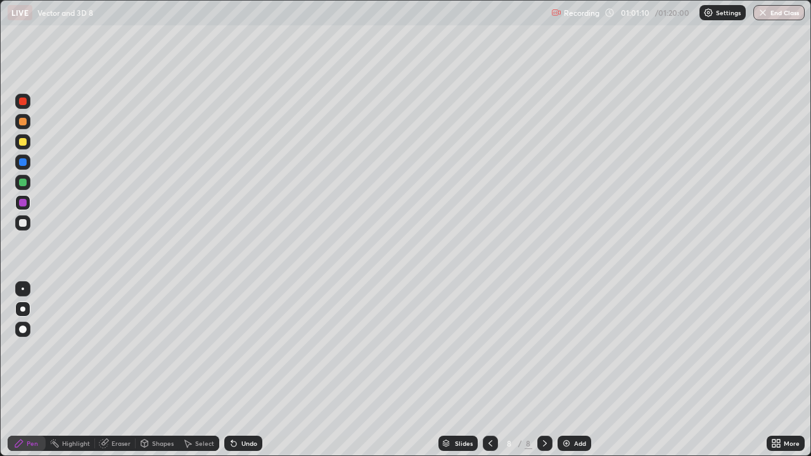
click at [249, 370] on div "Undo" at bounding box center [243, 443] width 38 height 15
click at [248, 370] on div "Undo" at bounding box center [243, 443] width 38 height 15
click at [250, 370] on div "Undo" at bounding box center [243, 443] width 38 height 15
click at [23, 223] on div at bounding box center [23, 223] width 8 height 8
click at [25, 143] on div at bounding box center [23, 142] width 8 height 8
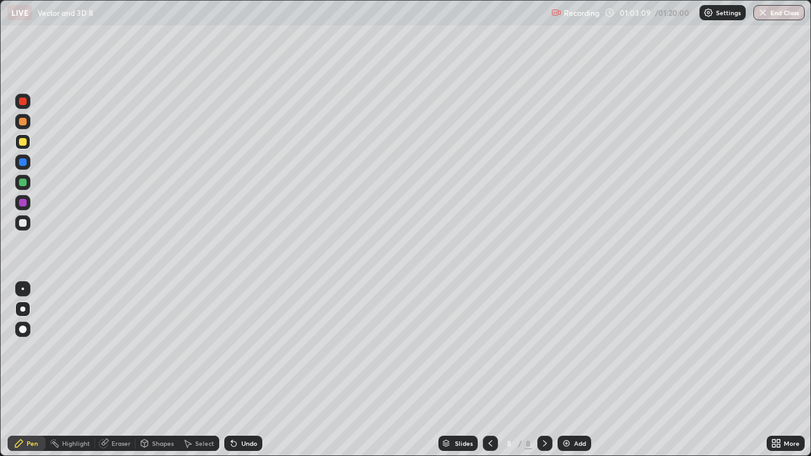
click at [125, 370] on div "Eraser" at bounding box center [121, 443] width 19 height 6
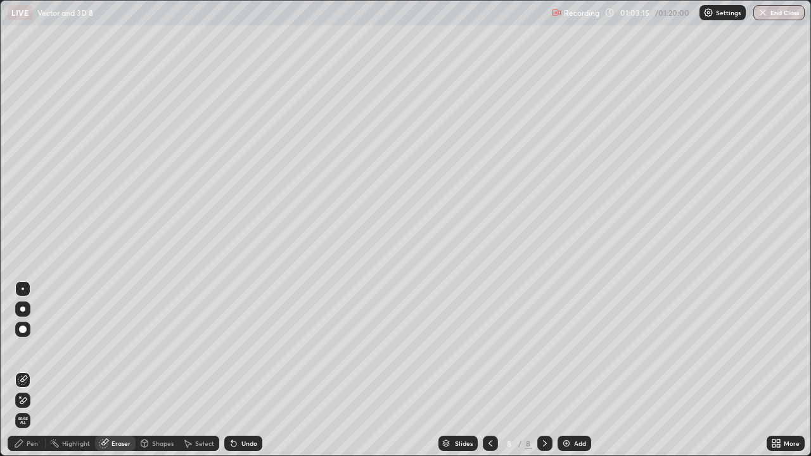
click at [37, 370] on div "Pen" at bounding box center [32, 443] width 11 height 6
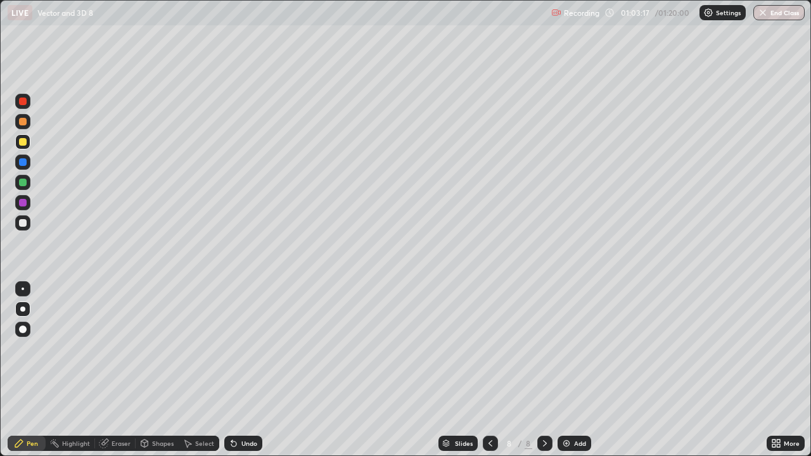
click at [23, 226] on div at bounding box center [23, 223] width 8 height 8
click at [162, 370] on div "Shapes" at bounding box center [163, 443] width 22 height 6
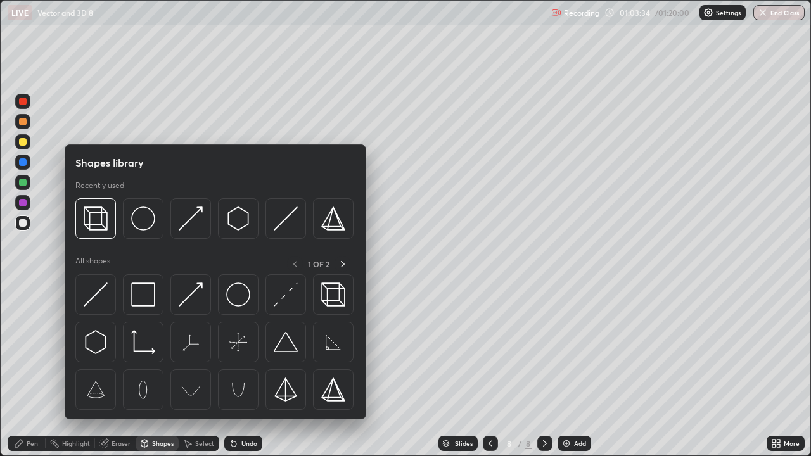
click at [206, 370] on div "Select" at bounding box center [204, 443] width 19 height 6
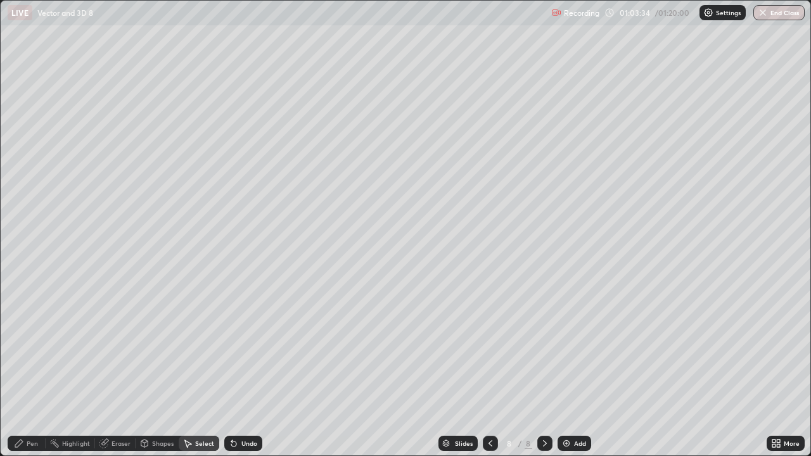
click at [119, 370] on div "Eraser" at bounding box center [121, 443] width 19 height 6
click at [489, 370] on icon at bounding box center [490, 444] width 10 height 10
click at [543, 370] on icon at bounding box center [545, 444] width 10 height 10
click at [544, 370] on icon at bounding box center [545, 444] width 10 height 10
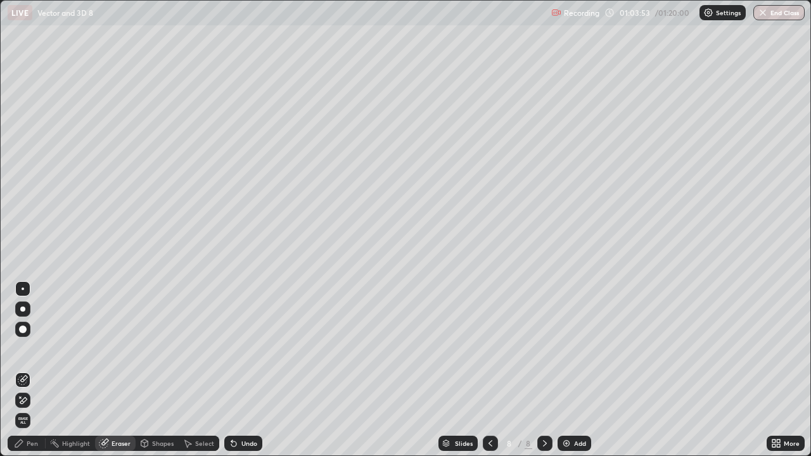
click at [29, 370] on div "Pen" at bounding box center [32, 443] width 11 height 6
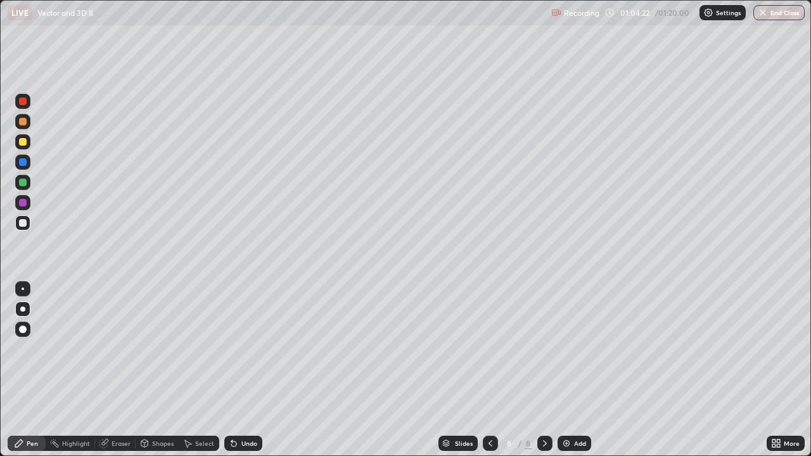
click at [22, 183] on div at bounding box center [23, 183] width 8 height 8
click at [246, 370] on div "Undo" at bounding box center [249, 443] width 16 height 6
click at [244, 370] on div "Undo" at bounding box center [249, 443] width 16 height 6
click at [777, 370] on icon at bounding box center [778, 441] width 3 height 3
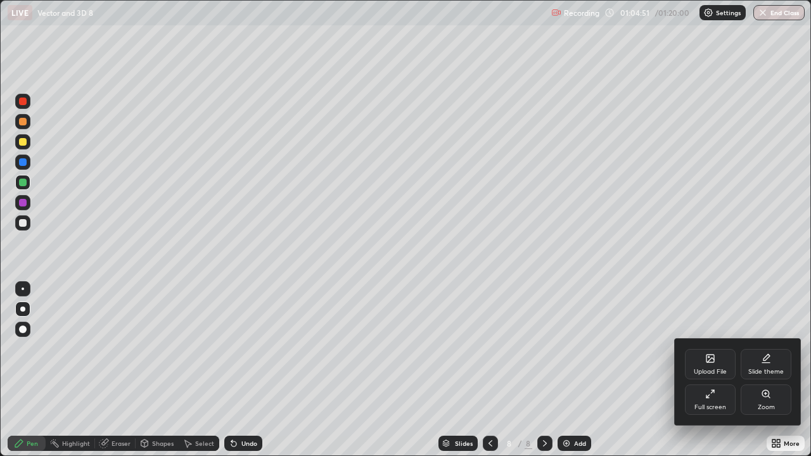
click at [719, 370] on div "Full screen" at bounding box center [710, 400] width 51 height 30
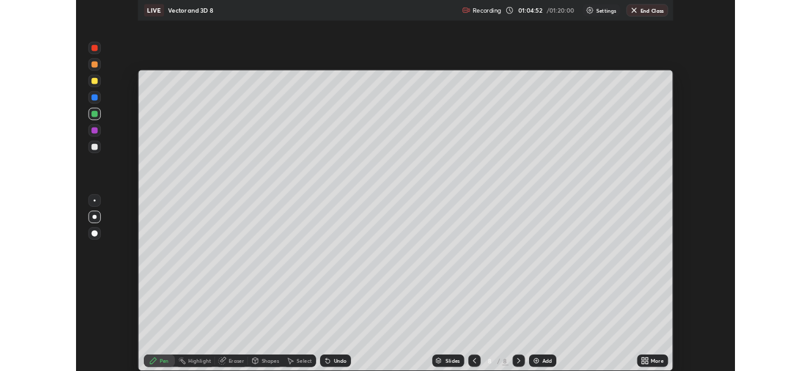
scroll to position [63010, 62570]
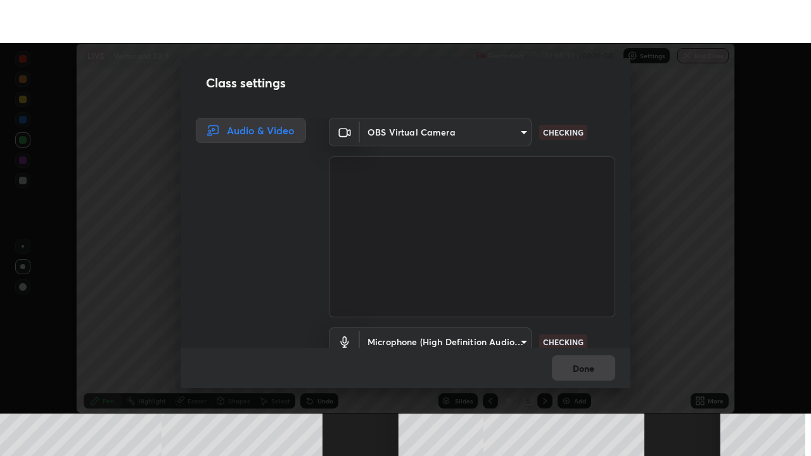
scroll to position [58, 0]
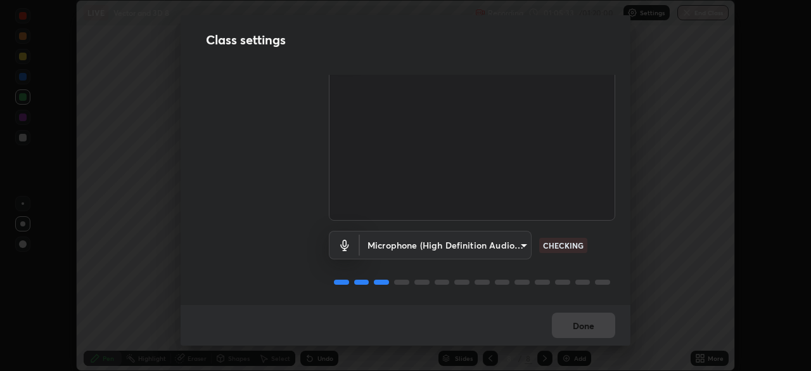
click at [520, 240] on body "Erase all LIVE Vector and 3D 8 Recording 01:05:33 / 01:20:00 Settings End Class…" at bounding box center [405, 185] width 811 height 371
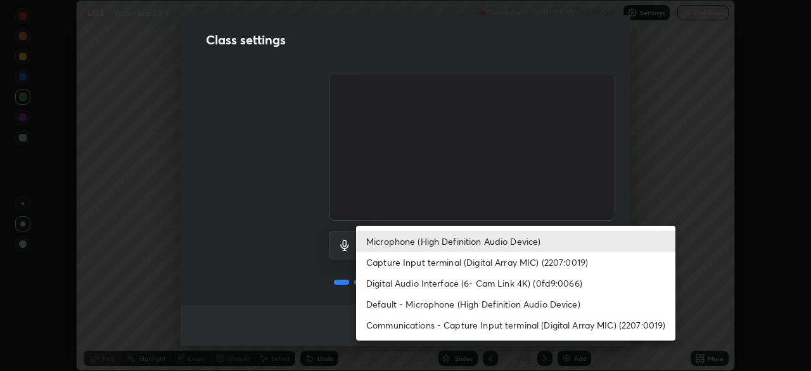
click at [462, 303] on li "Default - Microphone (High Definition Audio Device)" at bounding box center [515, 303] width 319 height 21
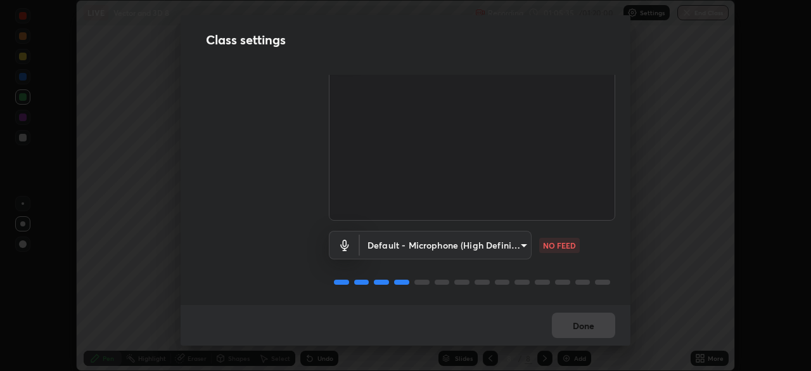
click at [519, 242] on body "Erase all LIVE Vector and 3D 8 Recording 01:05:35 / 01:20:00 Settings End Class…" at bounding box center [405, 185] width 811 height 371
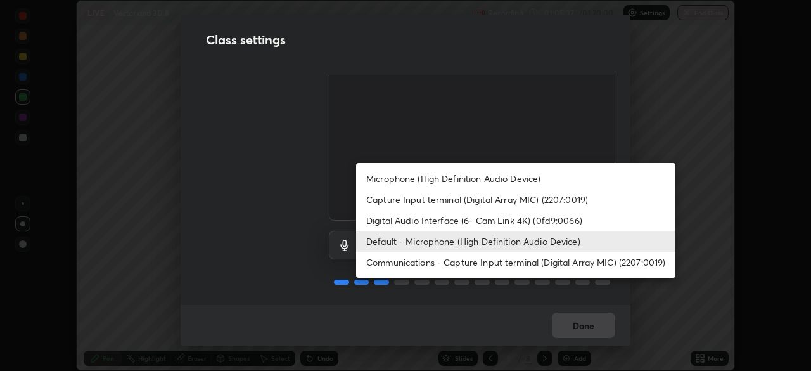
click at [475, 181] on li "Microphone (High Definition Audio Device)" at bounding box center [515, 178] width 319 height 21
type input "542551534069d815422f2d39fde6cbae80a89d9e5025ba2982a8294de1300f8f"
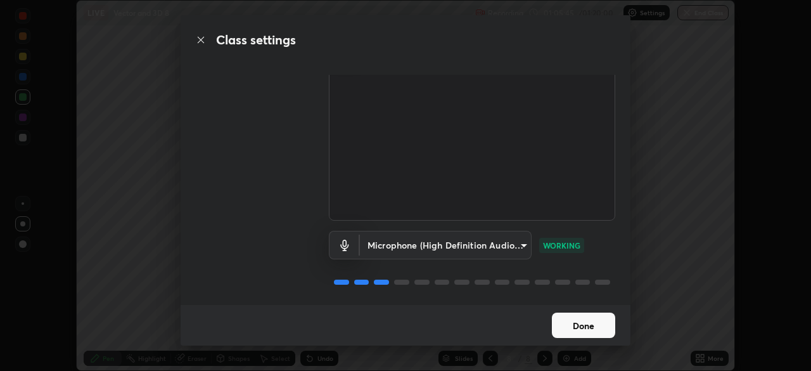
click at [587, 326] on button "Done" at bounding box center [583, 324] width 63 height 25
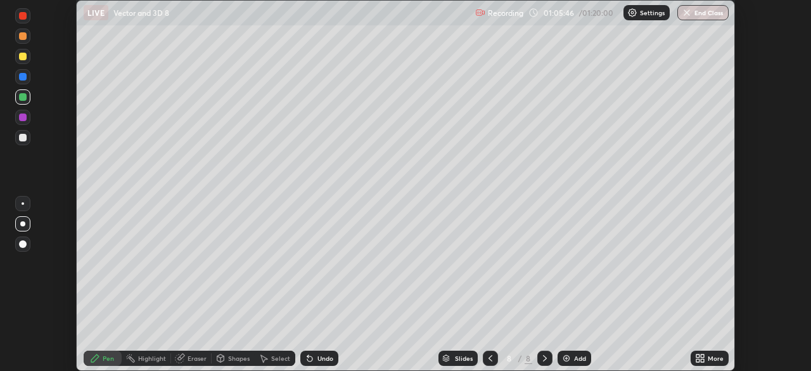
click at [703, 359] on icon at bounding box center [702, 360] width 3 height 3
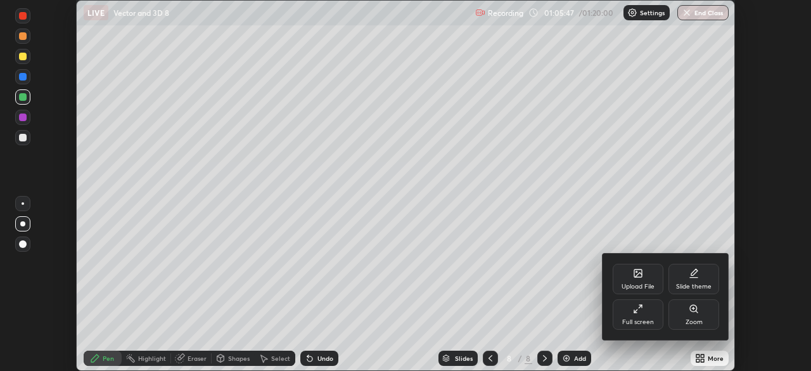
click at [640, 314] on div "Full screen" at bounding box center [638, 314] width 51 height 30
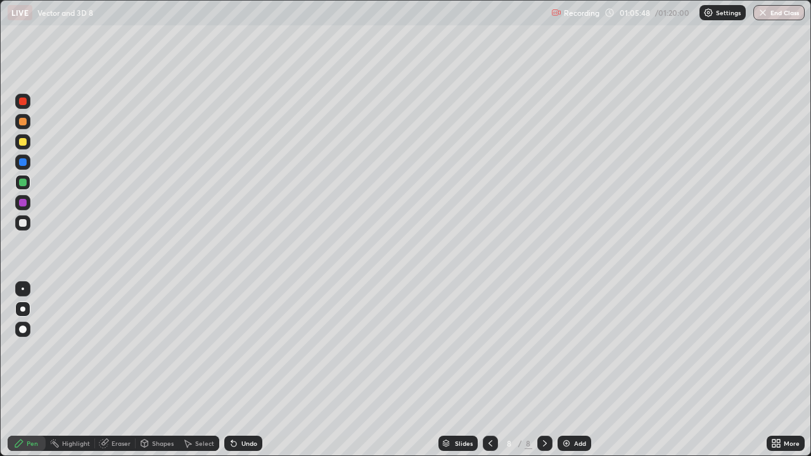
scroll to position [456, 811]
click at [25, 143] on div at bounding box center [23, 142] width 8 height 8
click at [22, 309] on div at bounding box center [22, 309] width 5 height 5
click at [542, 370] on icon at bounding box center [545, 444] width 10 height 10
click at [544, 370] on icon at bounding box center [545, 444] width 10 height 10
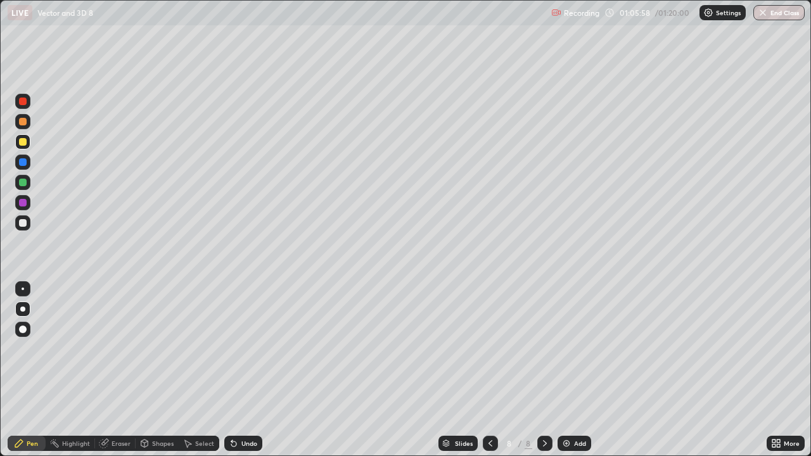
click at [544, 370] on icon at bounding box center [545, 443] width 4 height 6
click at [544, 370] on icon at bounding box center [545, 444] width 10 height 10
click at [572, 370] on div "Add" at bounding box center [575, 443] width 34 height 15
click at [25, 144] on div at bounding box center [23, 142] width 8 height 8
click at [247, 370] on div "Undo" at bounding box center [249, 443] width 16 height 6
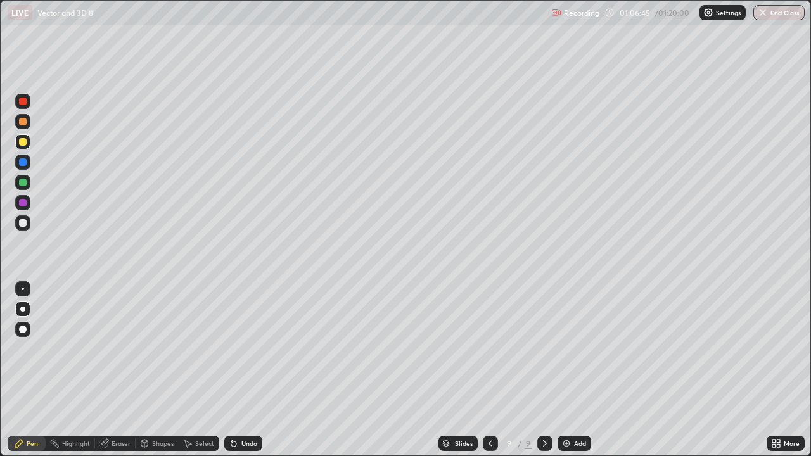
click at [116, 370] on div "Eraser" at bounding box center [121, 443] width 19 height 6
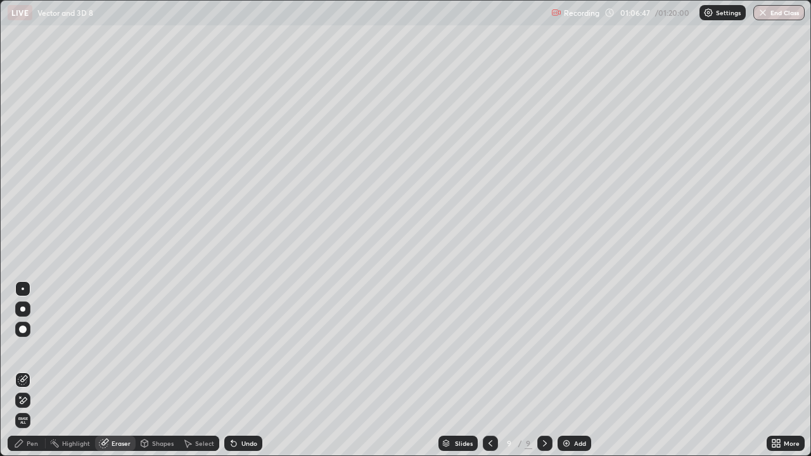
click at [30, 370] on div "Pen" at bounding box center [32, 443] width 11 height 6
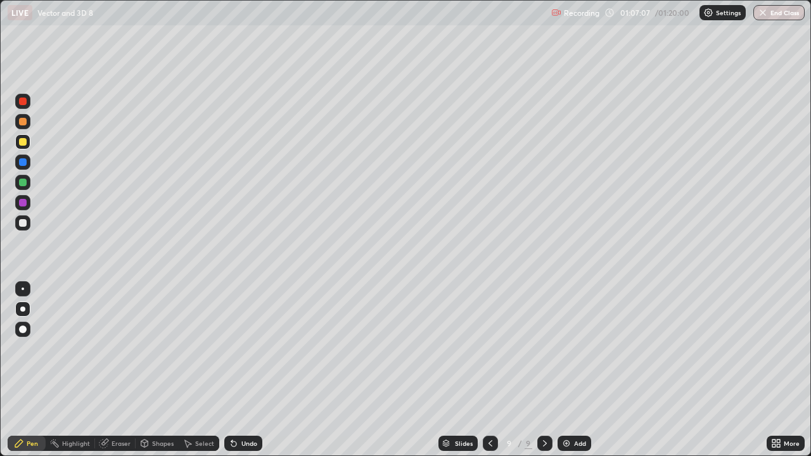
click at [241, 370] on div "Undo" at bounding box center [249, 443] width 16 height 6
click at [245, 370] on div "Undo" at bounding box center [249, 443] width 16 height 6
click at [246, 370] on div "Undo" at bounding box center [249, 443] width 16 height 6
click at [245, 370] on div "Undo" at bounding box center [249, 443] width 16 height 6
click at [247, 370] on div "Undo" at bounding box center [249, 443] width 16 height 6
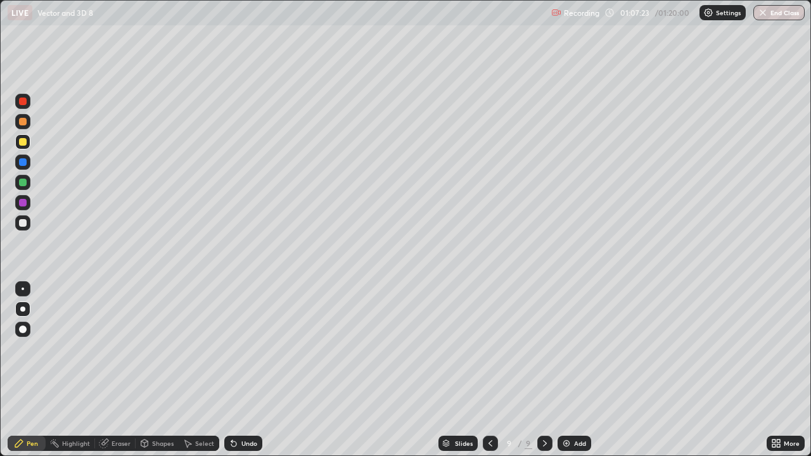
click at [247, 370] on div "Undo" at bounding box center [249, 443] width 16 height 6
click at [254, 370] on div "Undo" at bounding box center [240, 443] width 43 height 25
click at [255, 370] on div "Undo" at bounding box center [240, 443] width 43 height 25
click at [23, 205] on div at bounding box center [23, 203] width 8 height 8
click at [247, 370] on div "Undo" at bounding box center [249, 443] width 16 height 6
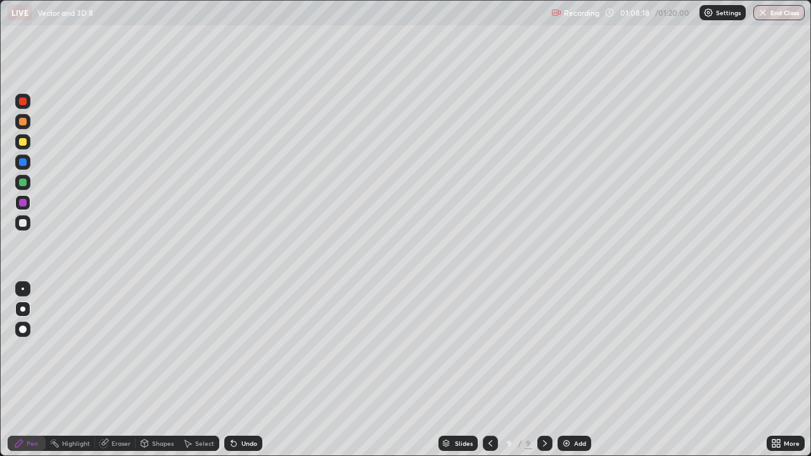
click at [245, 370] on div "Undo" at bounding box center [249, 443] width 16 height 6
click at [25, 167] on div at bounding box center [22, 162] width 15 height 15
click at [22, 143] on div at bounding box center [23, 142] width 8 height 8
click at [23, 309] on div at bounding box center [22, 309] width 5 height 5
click at [26, 145] on div at bounding box center [22, 141] width 15 height 15
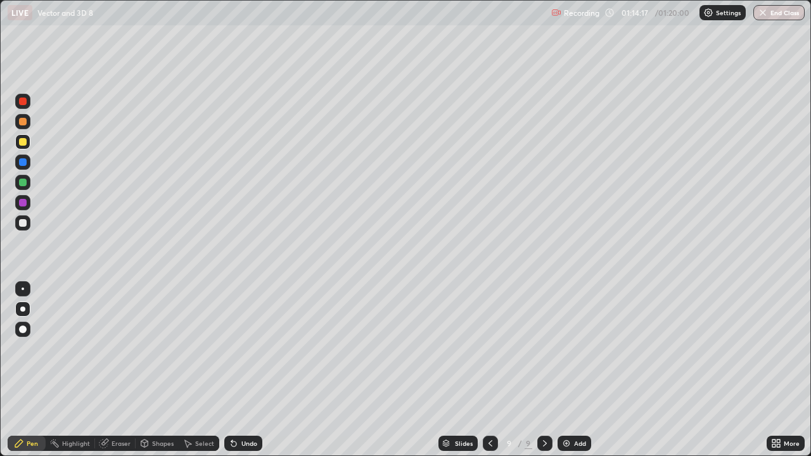
click at [23, 308] on div at bounding box center [22, 309] width 5 height 5
click at [543, 370] on icon at bounding box center [545, 443] width 4 height 6
click at [542, 370] on icon at bounding box center [545, 444] width 10 height 10
click at [544, 370] on icon at bounding box center [545, 444] width 10 height 10
click at [569, 370] on img at bounding box center [567, 444] width 10 height 10
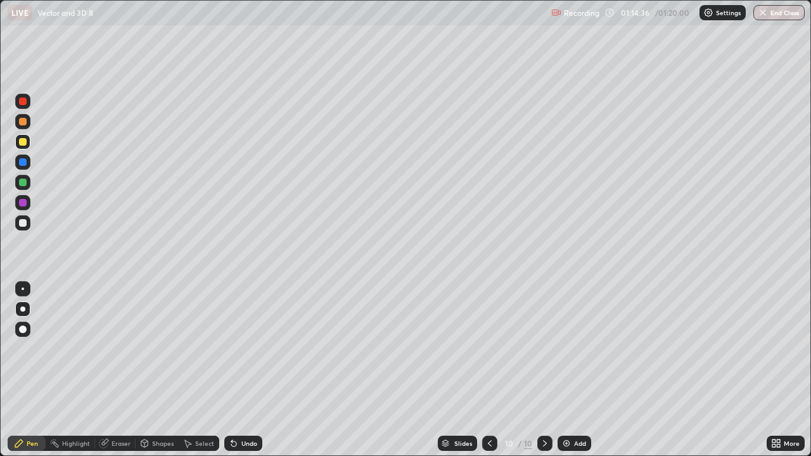
click at [25, 143] on div at bounding box center [23, 142] width 8 height 8
click at [23, 225] on div at bounding box center [23, 223] width 8 height 8
click at [22, 223] on div at bounding box center [23, 223] width 8 height 8
click at [25, 202] on div at bounding box center [23, 203] width 8 height 8
click at [22, 222] on div at bounding box center [23, 223] width 8 height 8
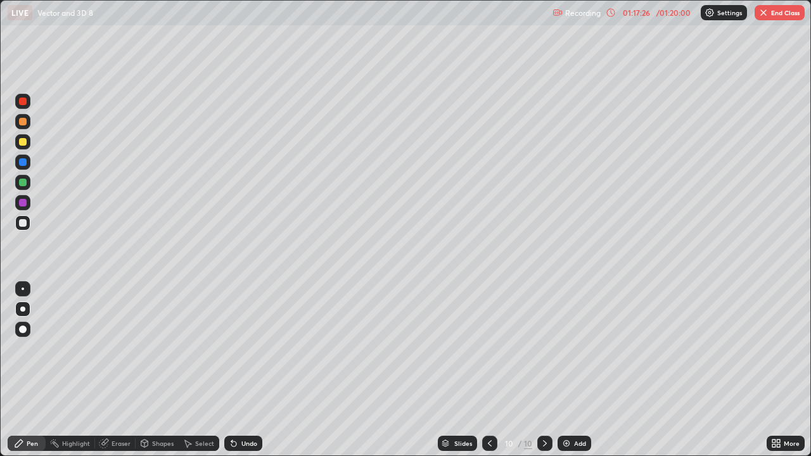
click at [21, 205] on div at bounding box center [23, 203] width 8 height 8
click at [21, 310] on div at bounding box center [22, 309] width 5 height 5
click at [238, 370] on div "Undo" at bounding box center [243, 443] width 38 height 15
click at [241, 370] on div "Undo" at bounding box center [249, 443] width 16 height 6
click at [20, 222] on div at bounding box center [23, 223] width 8 height 8
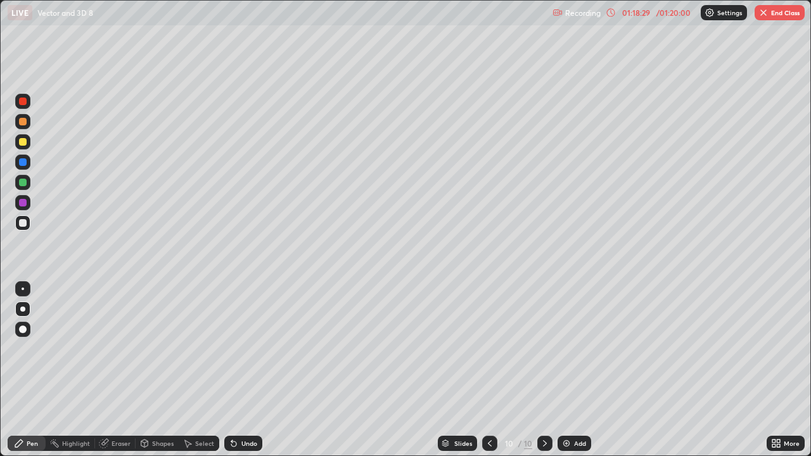
click at [241, 370] on div "Undo" at bounding box center [249, 443] width 16 height 6
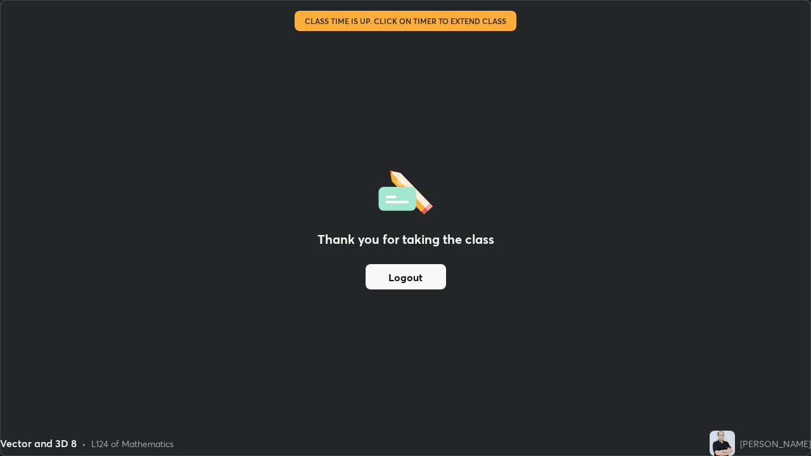
click at [430, 278] on button "Logout" at bounding box center [406, 276] width 80 height 25
